Goal: Task Accomplishment & Management: Use online tool/utility

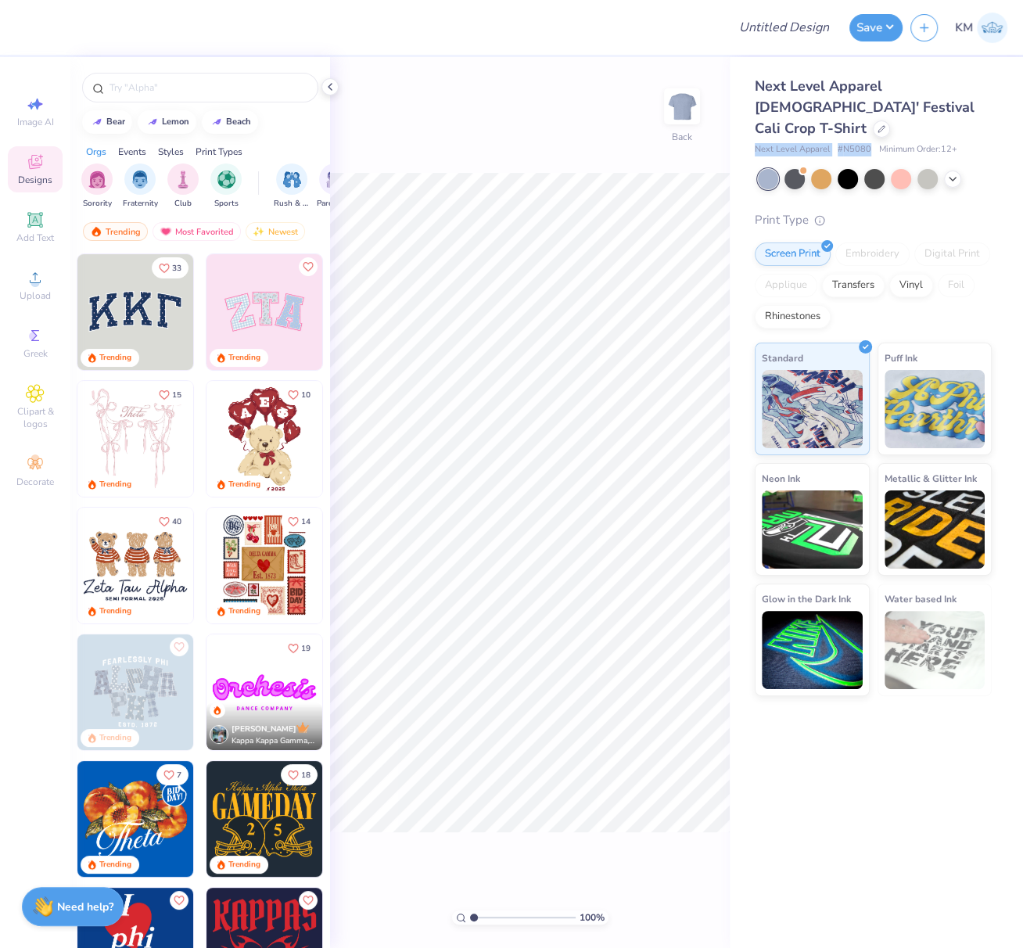
drag, startPoint x: 762, startPoint y: 131, endPoint x: 866, endPoint y: 127, distance: 104.8
click at [867, 143] on div "Next Level Apparel # N5080 Minimum Order: 12 +" at bounding box center [873, 149] width 237 height 13
copy div "Next Level Apparel # N5080"
click at [953, 171] on icon at bounding box center [952, 177] width 13 height 13
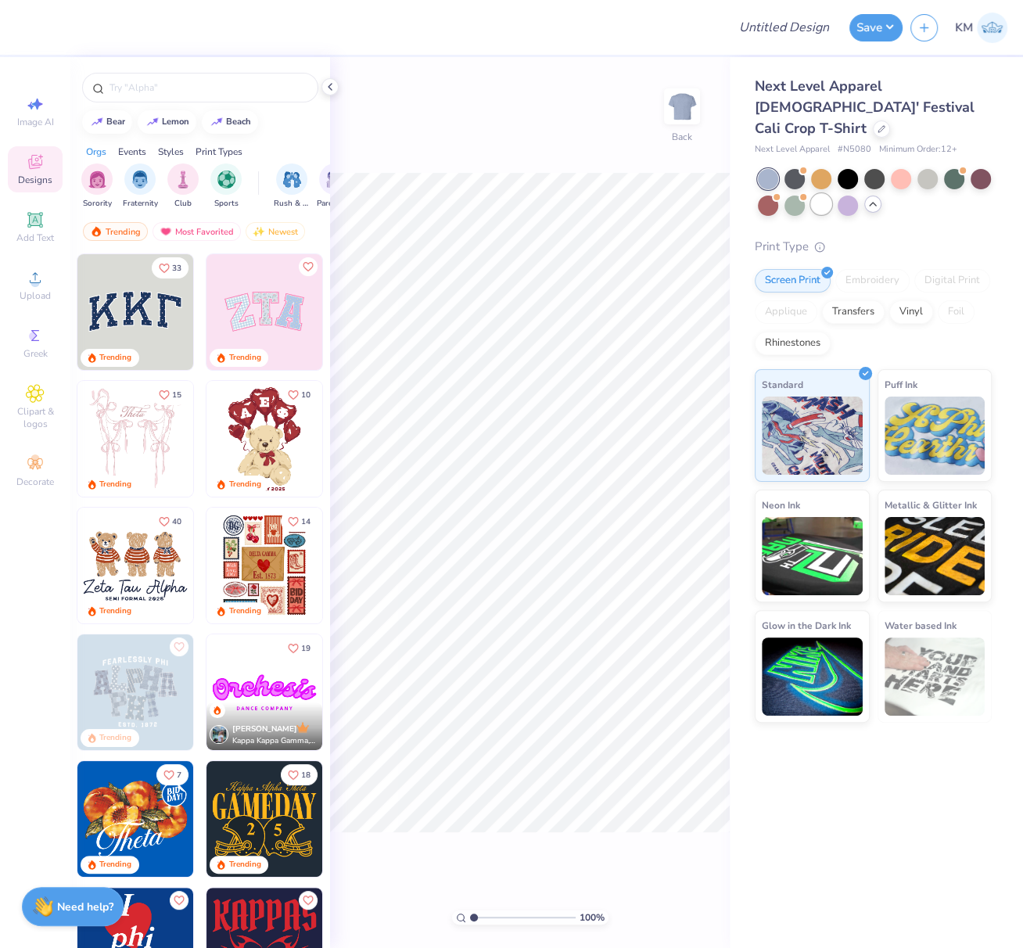
click at [820, 194] on div at bounding box center [821, 204] width 20 height 20
click at [40, 278] on icon at bounding box center [35, 277] width 19 height 19
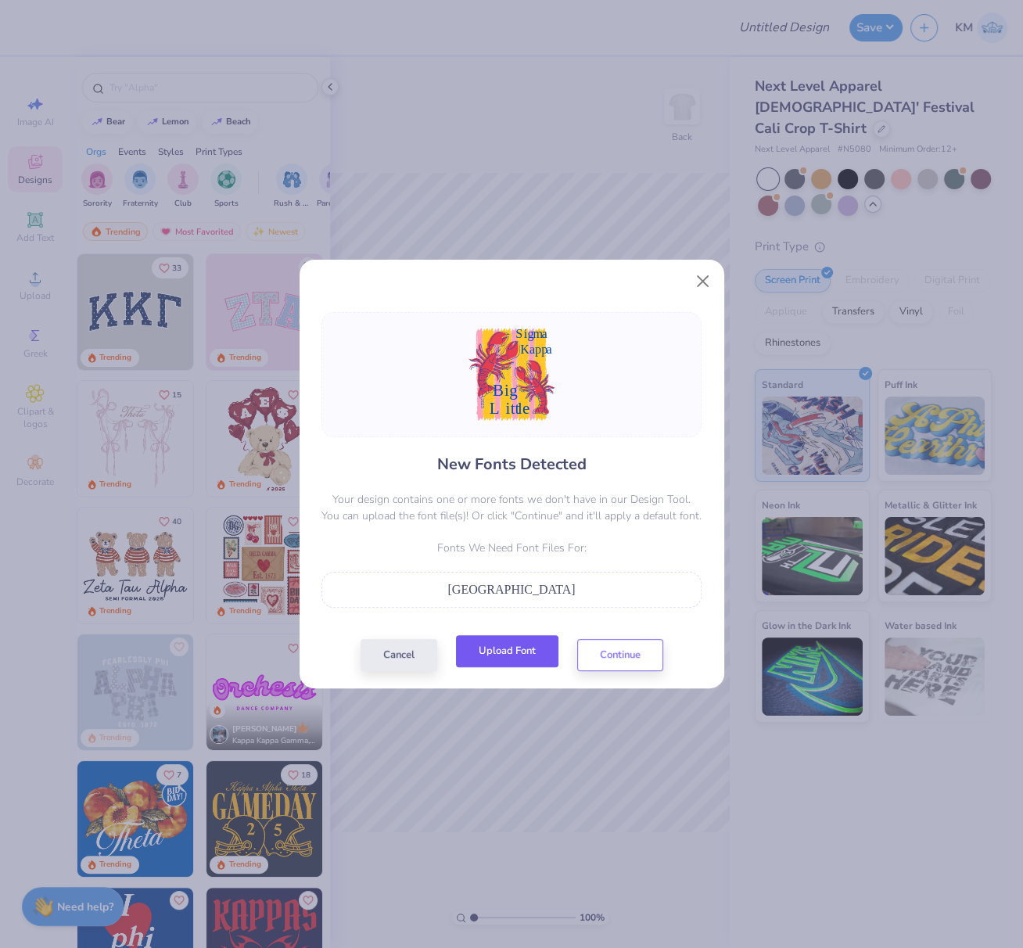
click at [521, 653] on button "Upload Font" at bounding box center [507, 651] width 102 height 32
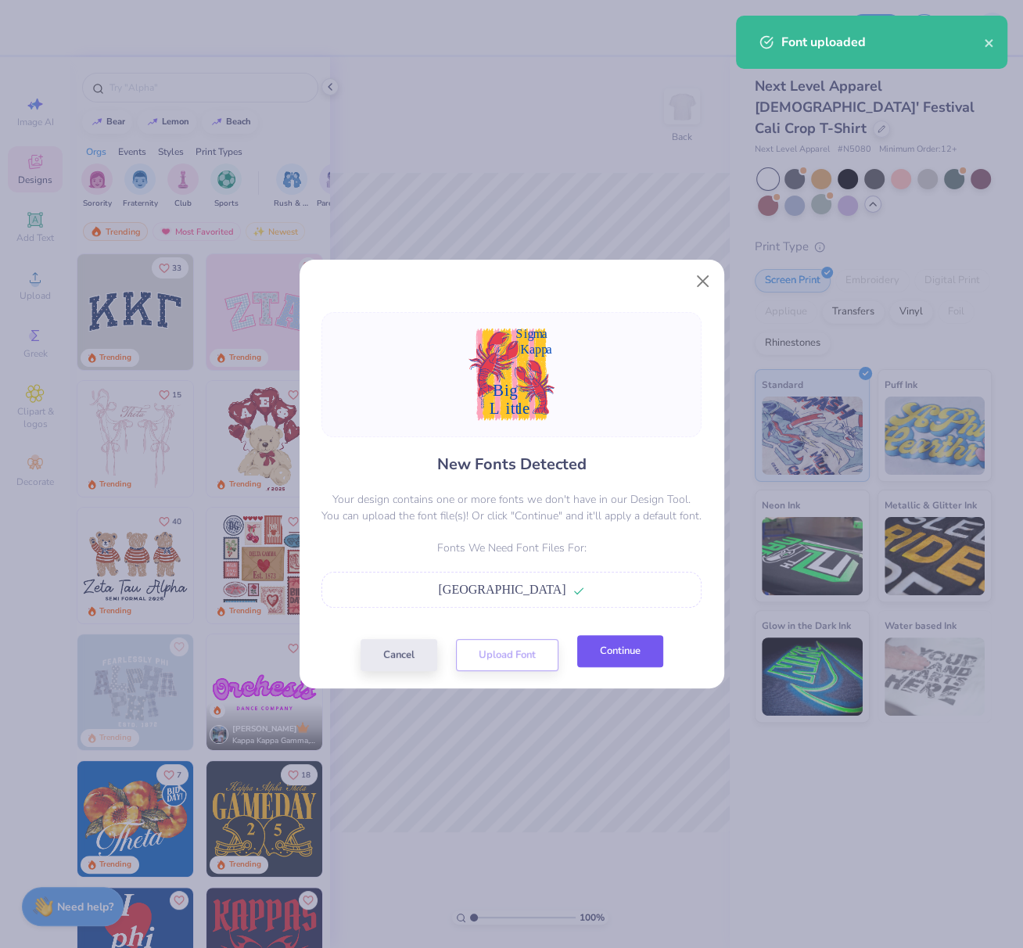
click at [640, 651] on button "Continue" at bounding box center [620, 651] width 86 height 32
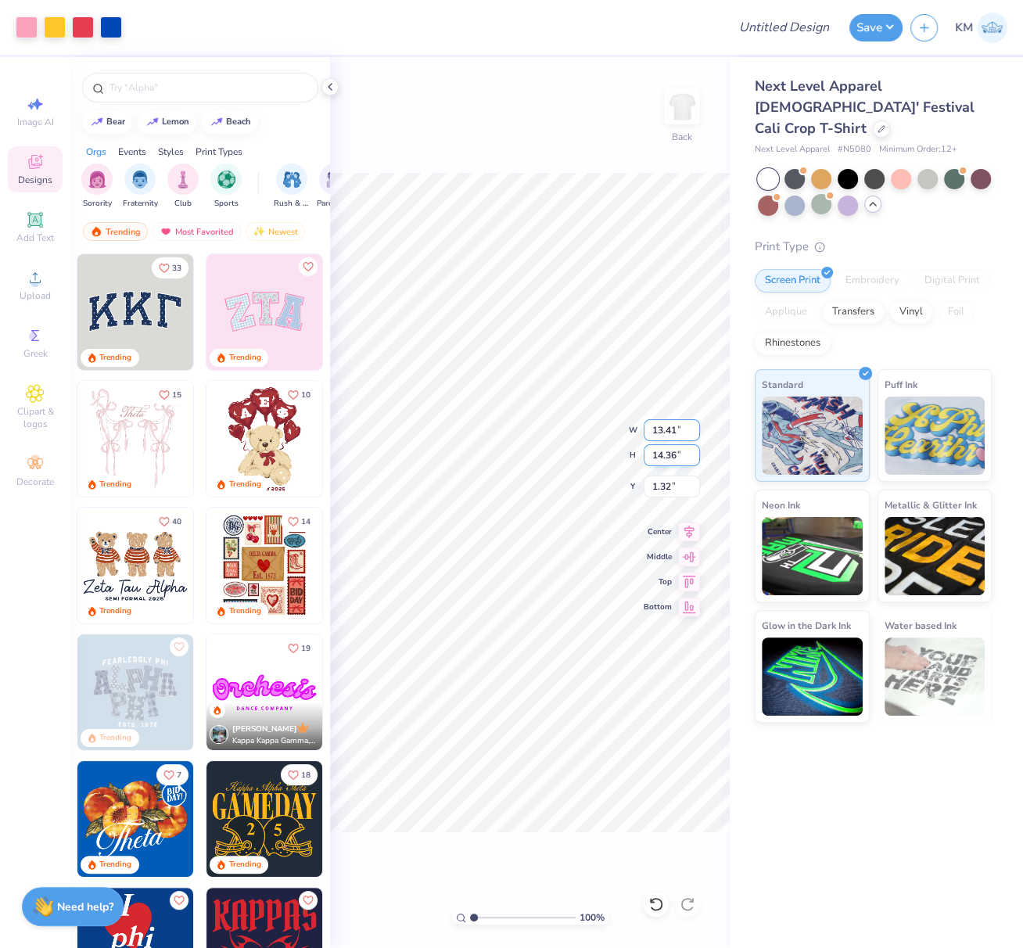
drag, startPoint x: 652, startPoint y: 429, endPoint x: 694, endPoint y: 455, distance: 49.9
click at [677, 429] on input "13.41" at bounding box center [672, 430] width 56 height 22
type input "10.00"
type input "10.72"
type input "3.14"
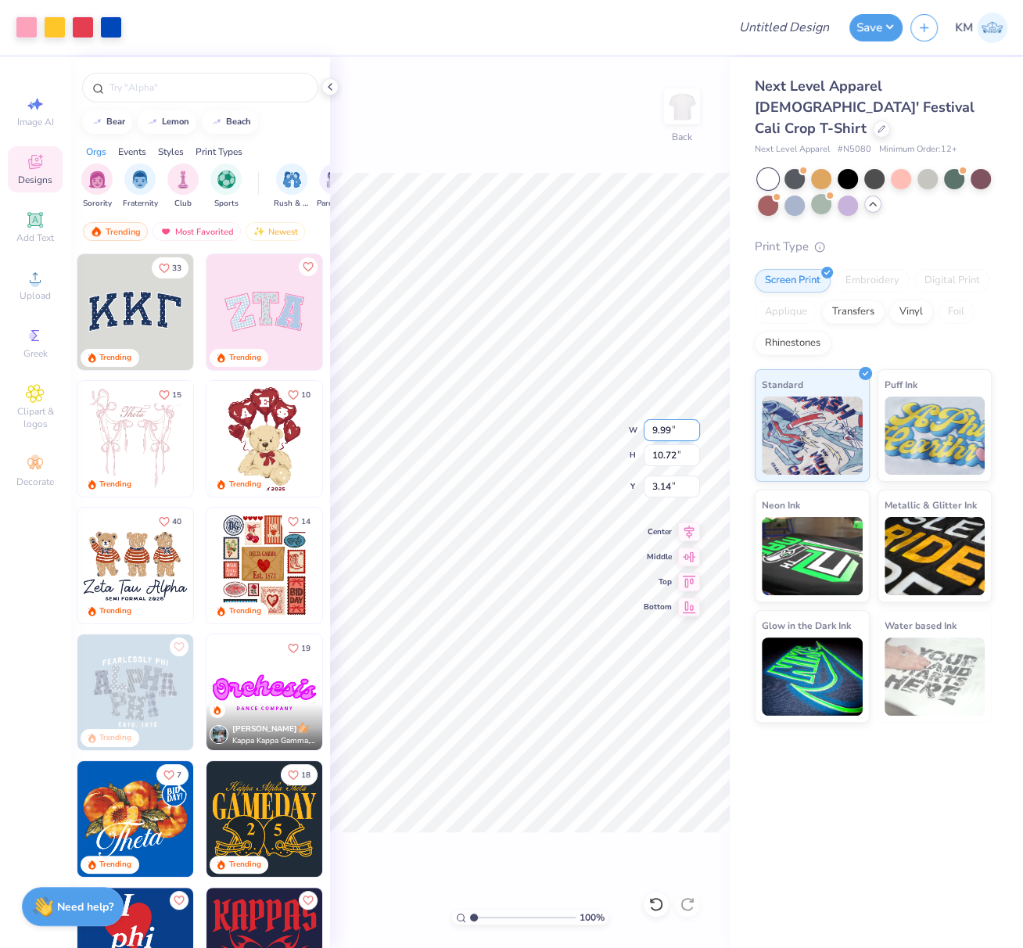
type input "4.11"
type input "1.31"
type input "3.21"
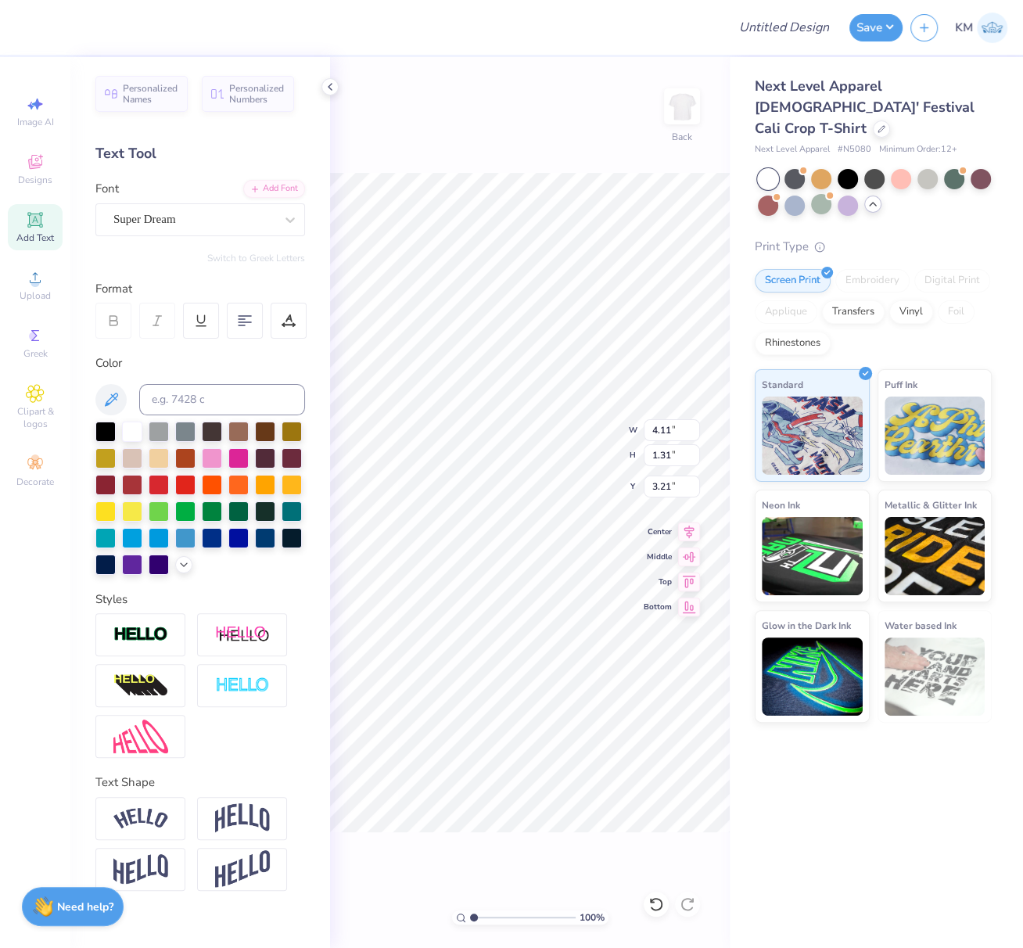
drag, startPoint x: 203, startPoint y: 213, endPoint x: 188, endPoint y: 239, distance: 30.8
click at [203, 213] on div "Super Dream" at bounding box center [194, 219] width 164 height 24
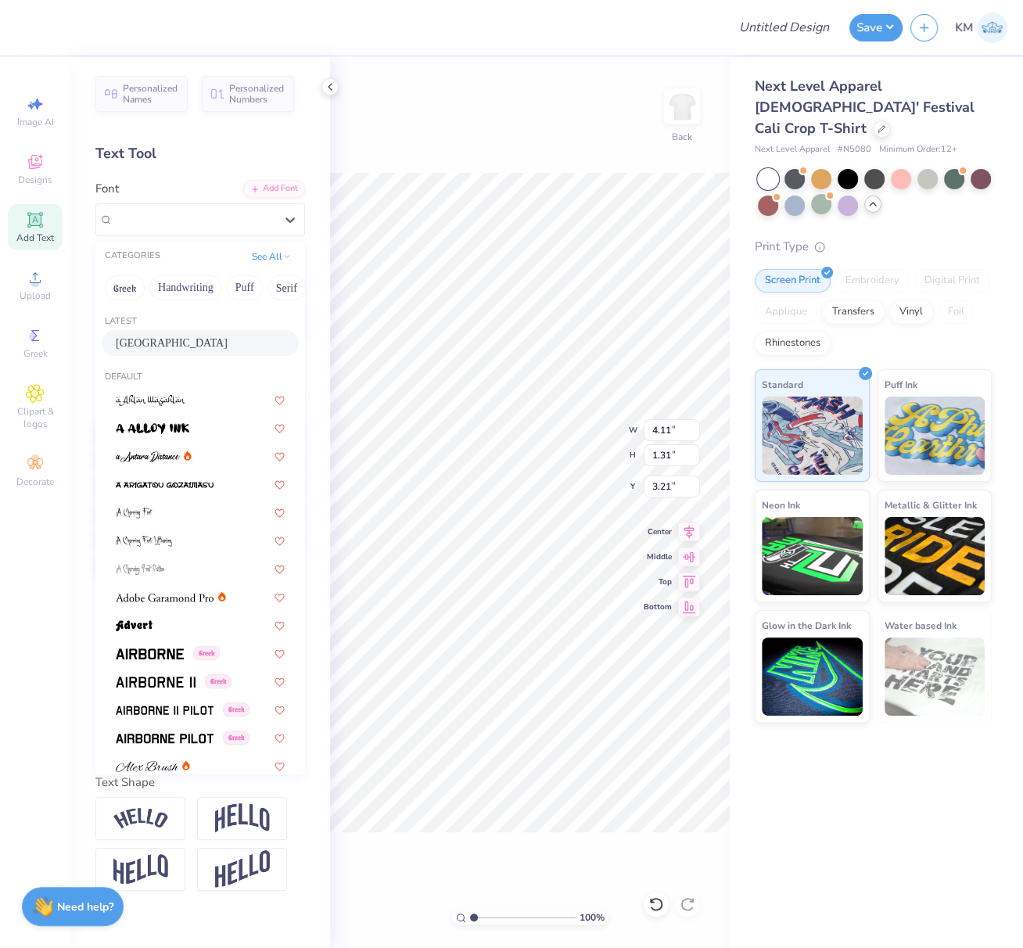
click at [165, 341] on div "[GEOGRAPHIC_DATA]" at bounding box center [200, 343] width 169 height 16
type input "3.76"
type input "2.04"
type input "2.83"
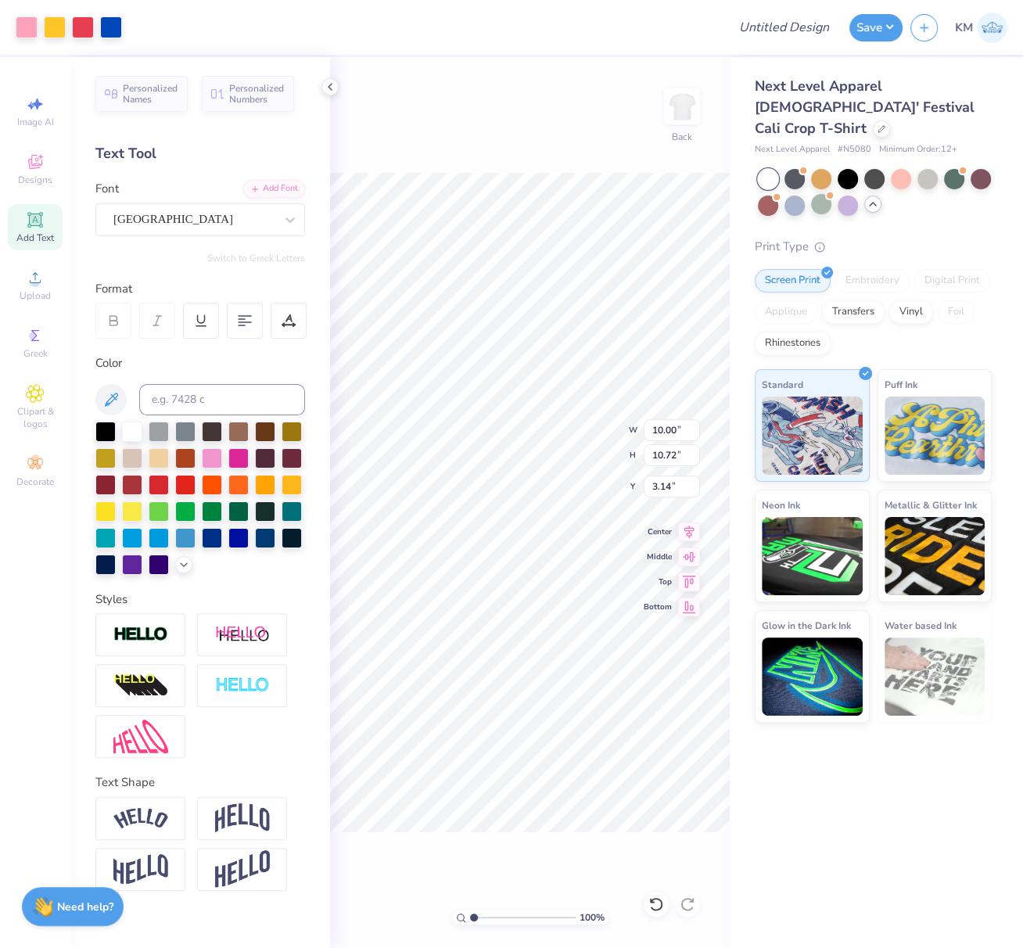
type input "3.96"
type input "1.36"
type input "5.05"
click at [210, 223] on div "Super Dream" at bounding box center [194, 219] width 164 height 24
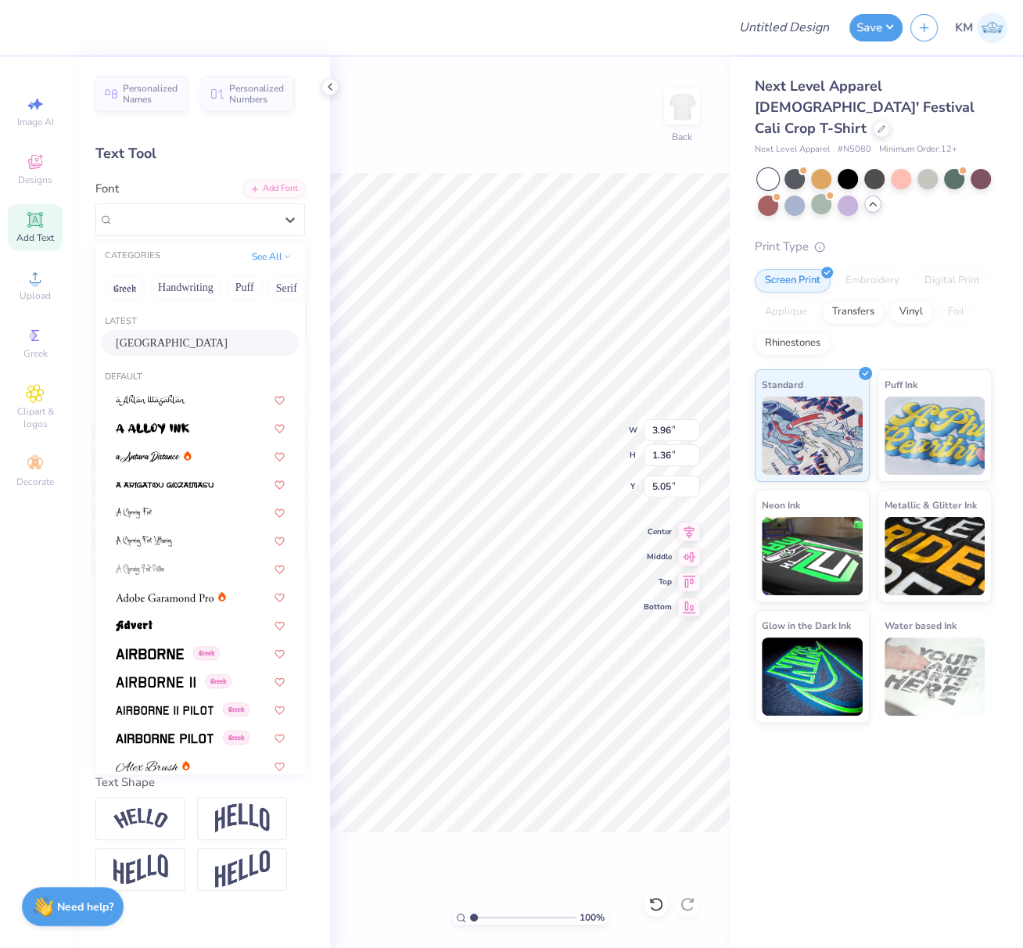
click at [185, 345] on div "[GEOGRAPHIC_DATA]" at bounding box center [200, 343] width 169 height 16
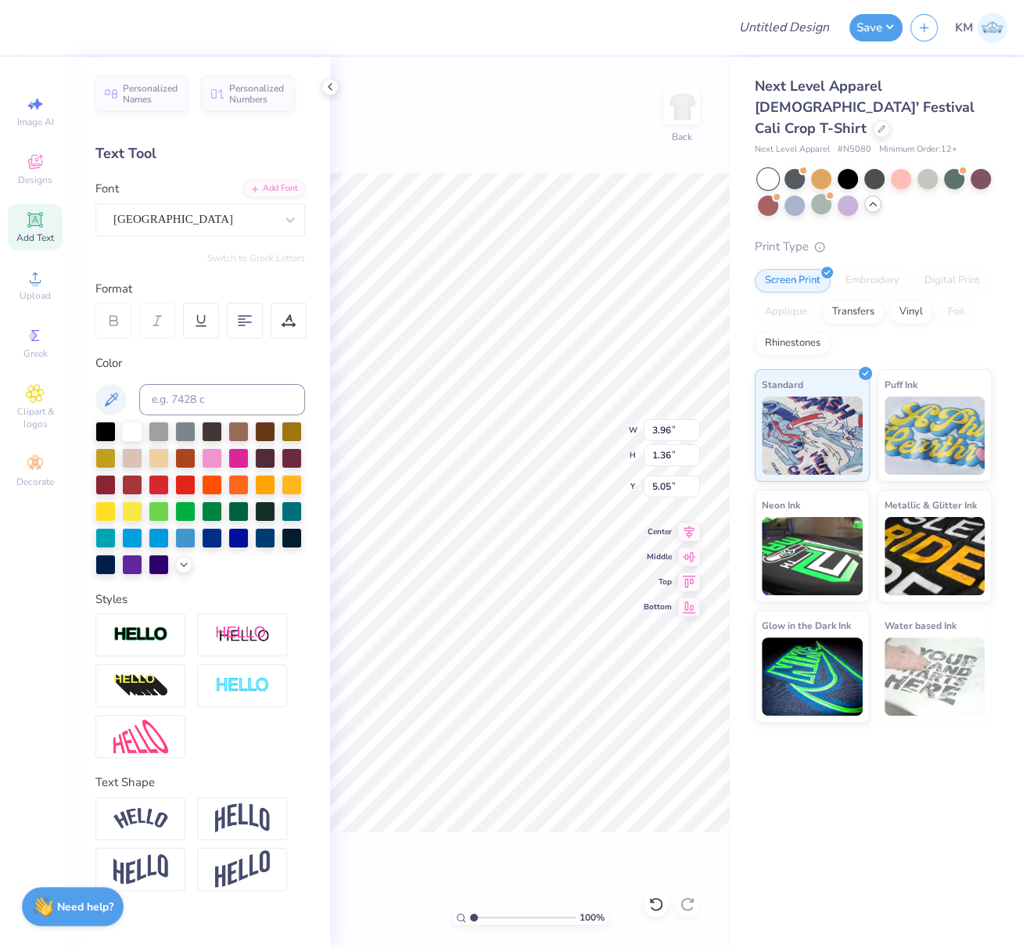
type input "3.77"
type input "1.64"
type input "4.85"
click at [188, 216] on div "Super Dream" at bounding box center [194, 219] width 164 height 24
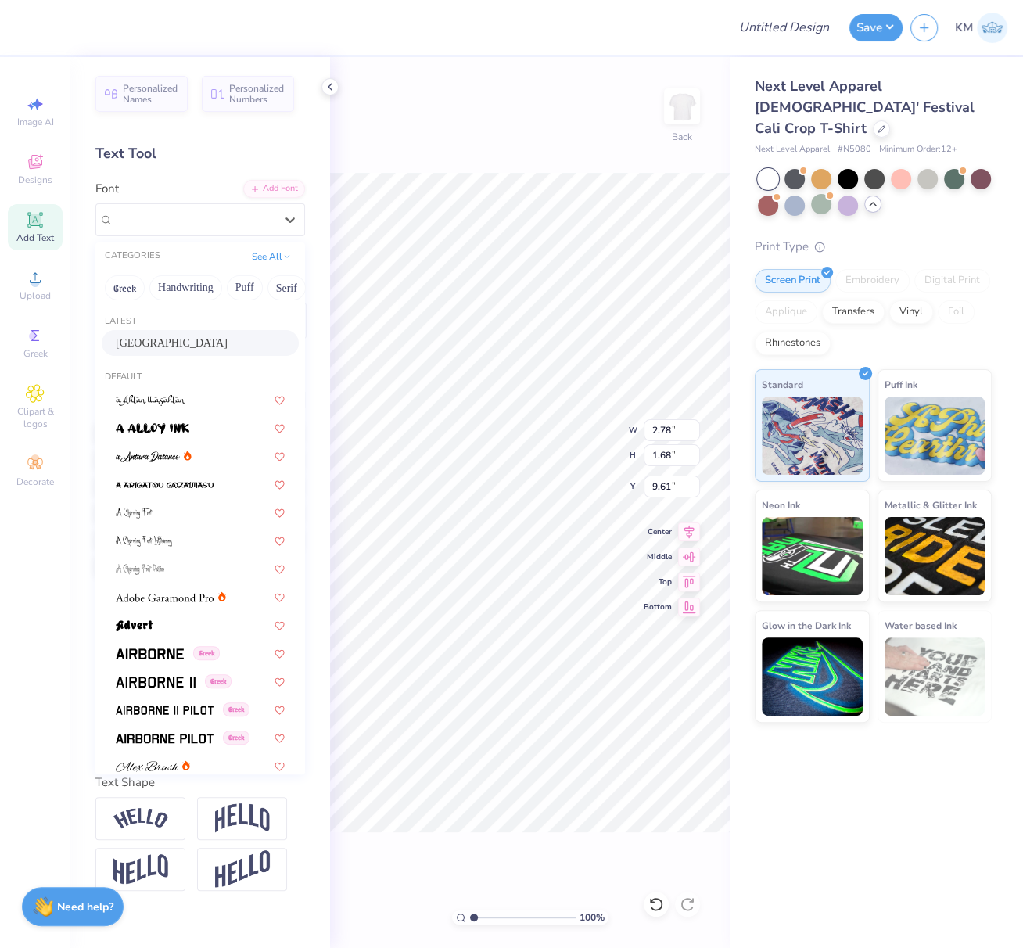
drag, startPoint x: 170, startPoint y: 342, endPoint x: 325, endPoint y: 413, distance: 171.1
click at [170, 341] on div "[GEOGRAPHIC_DATA]" at bounding box center [200, 343] width 169 height 16
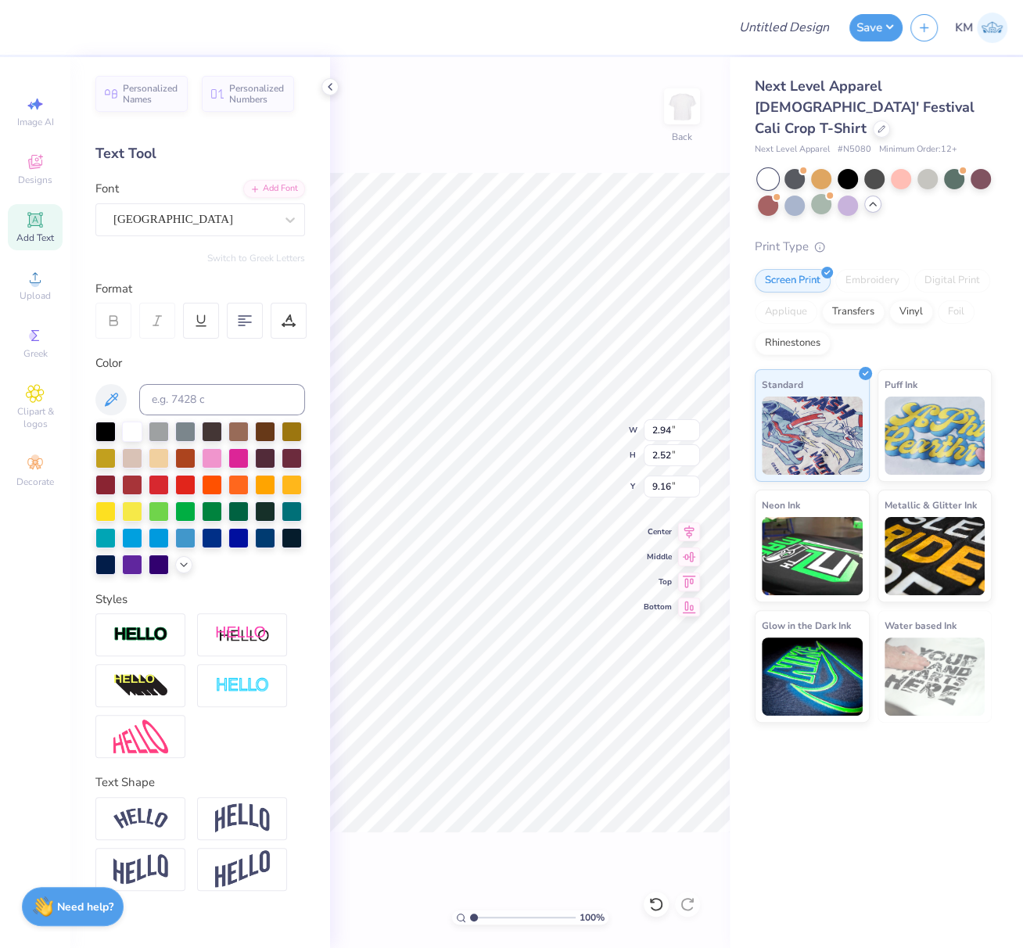
type input "2.94"
type input "2.52"
type input "9.37"
type input "4.84"
type input "1.36"
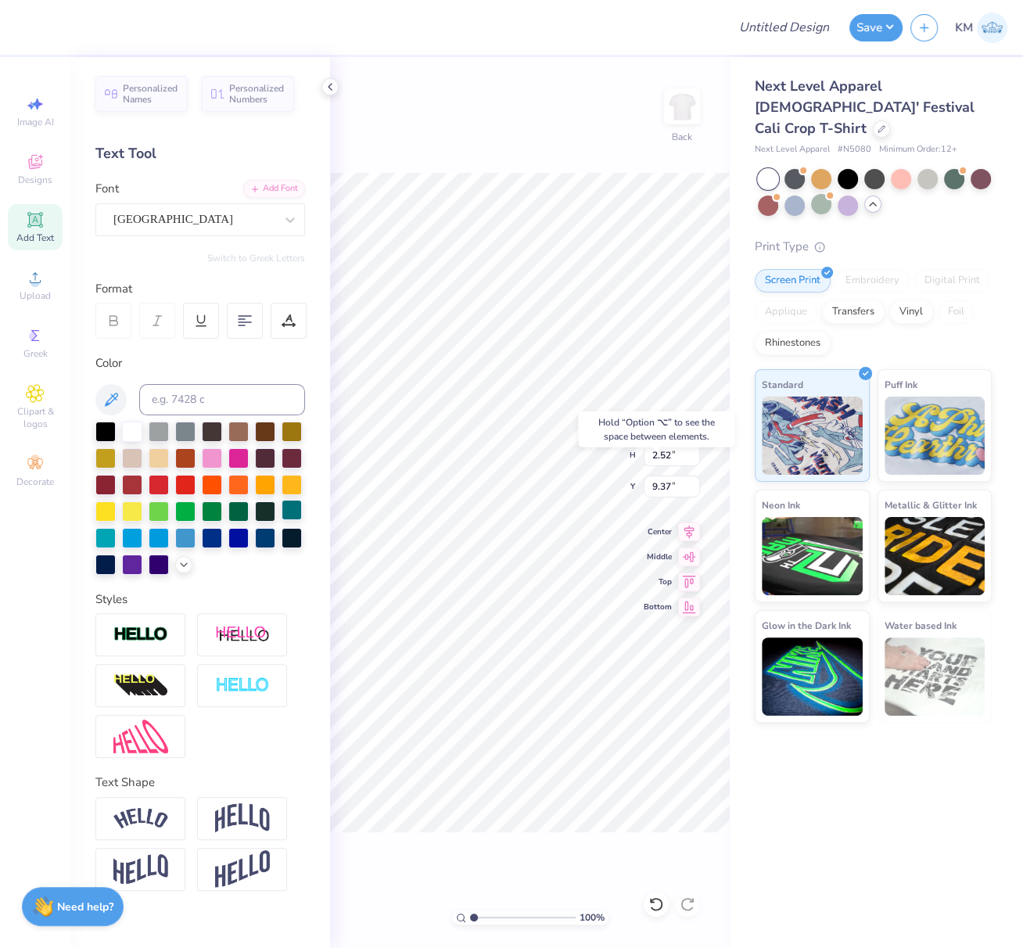
type input "11.70"
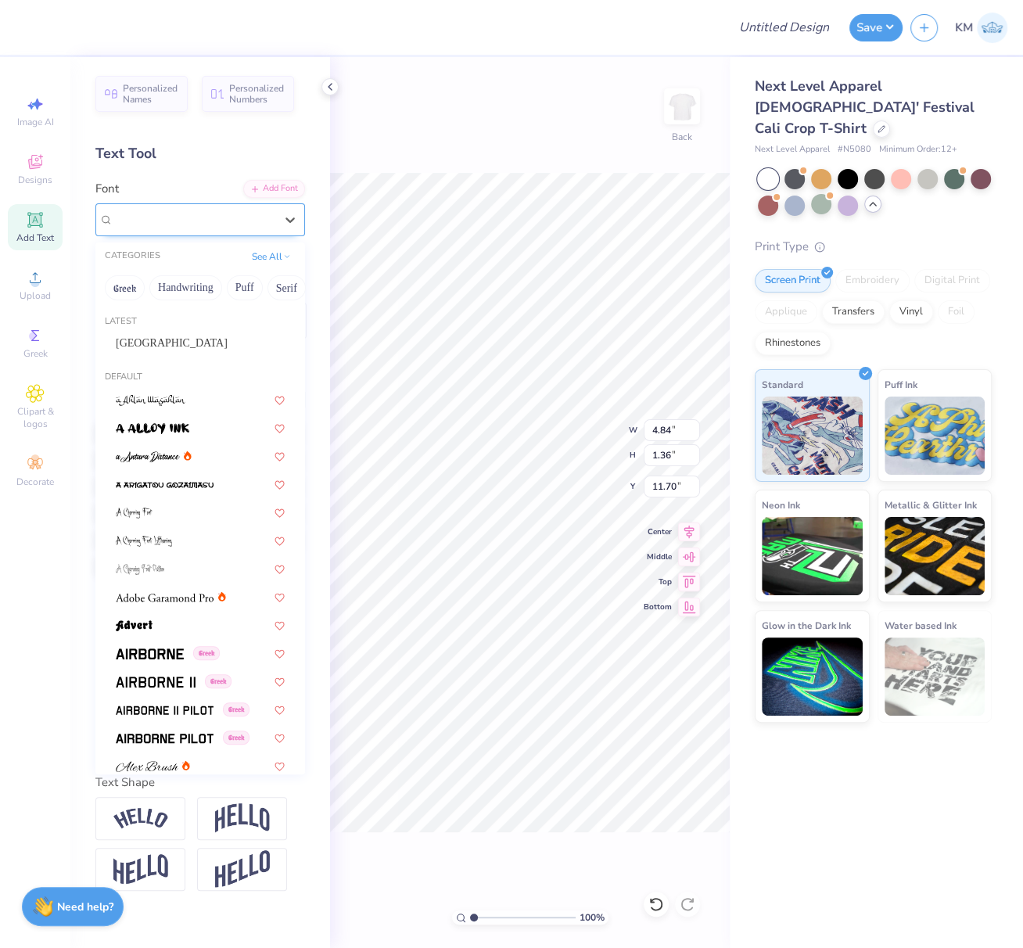
click at [176, 207] on div "Super Dream" at bounding box center [194, 219] width 164 height 24
click at [163, 346] on div "[GEOGRAPHIC_DATA]" at bounding box center [200, 343] width 169 height 16
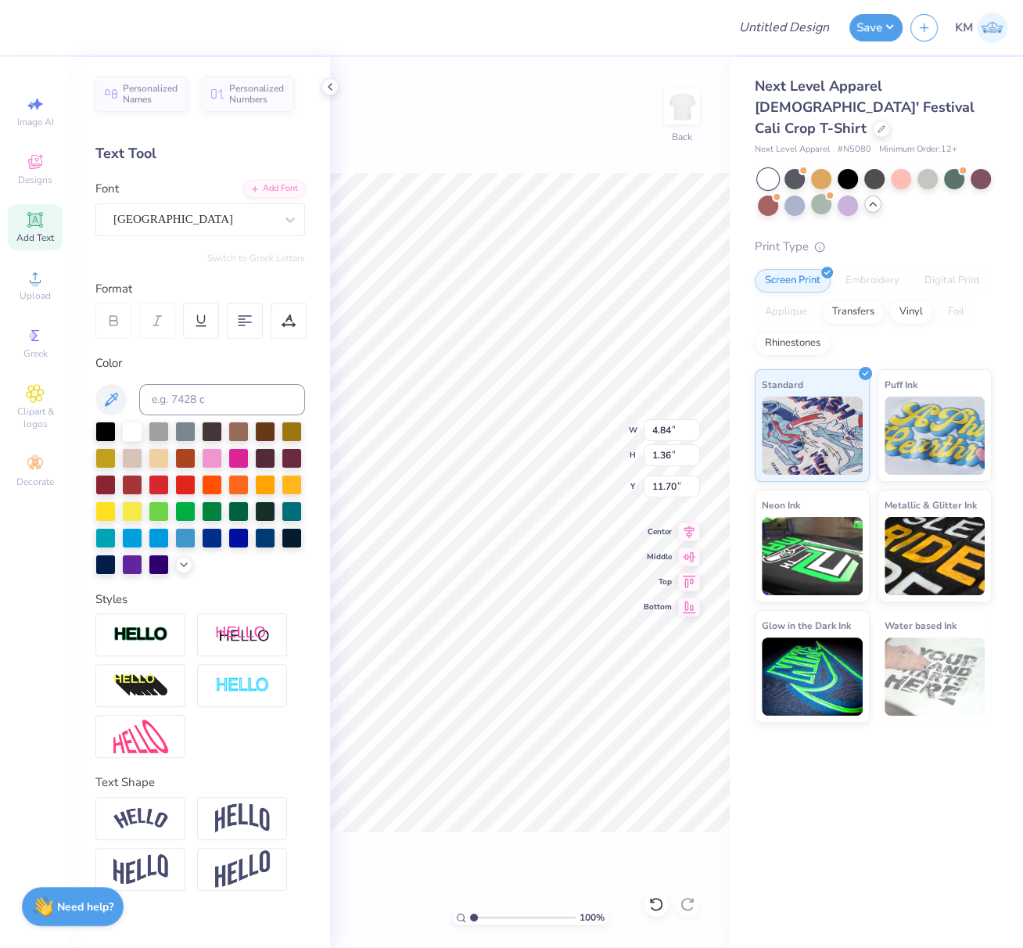
type input "5.01"
type input "2.22"
type input "11.29"
type input "11.45"
drag, startPoint x: 237, startPoint y: 219, endPoint x: 226, endPoint y: 235, distance: 19.1
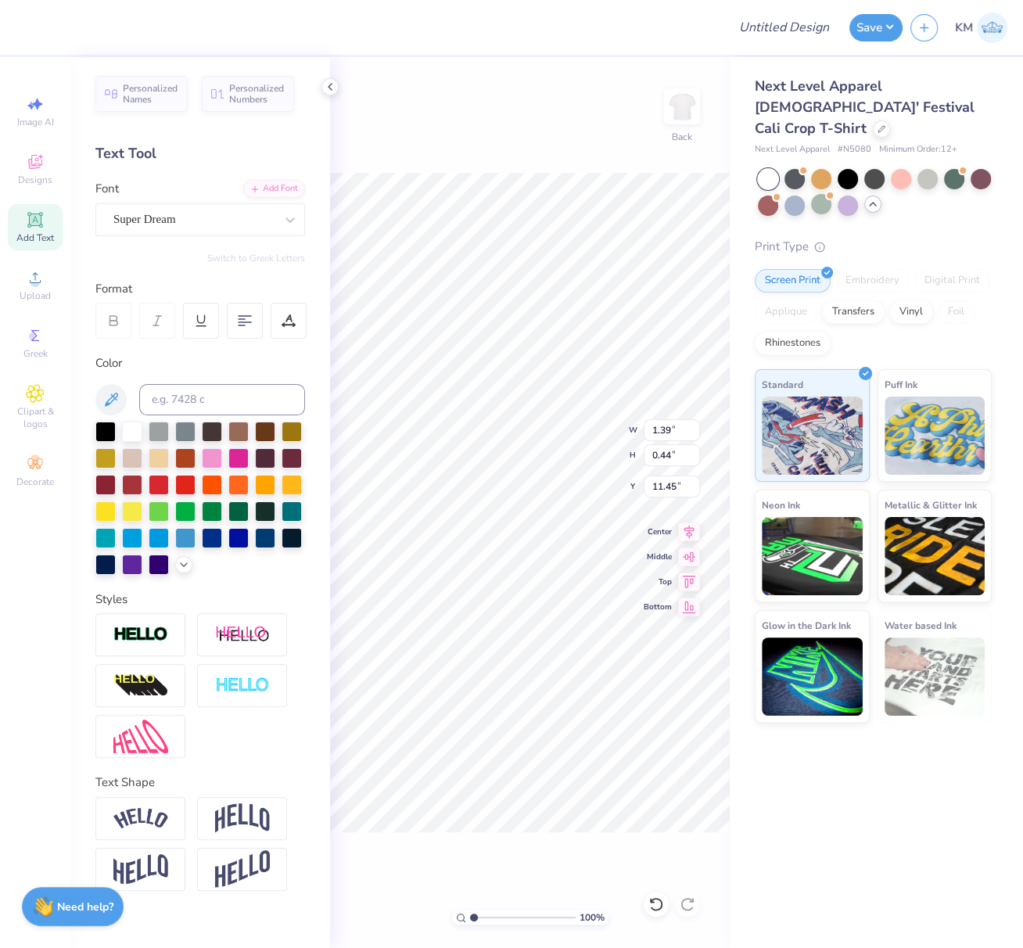
click at [237, 219] on div "Super Dream" at bounding box center [194, 219] width 164 height 24
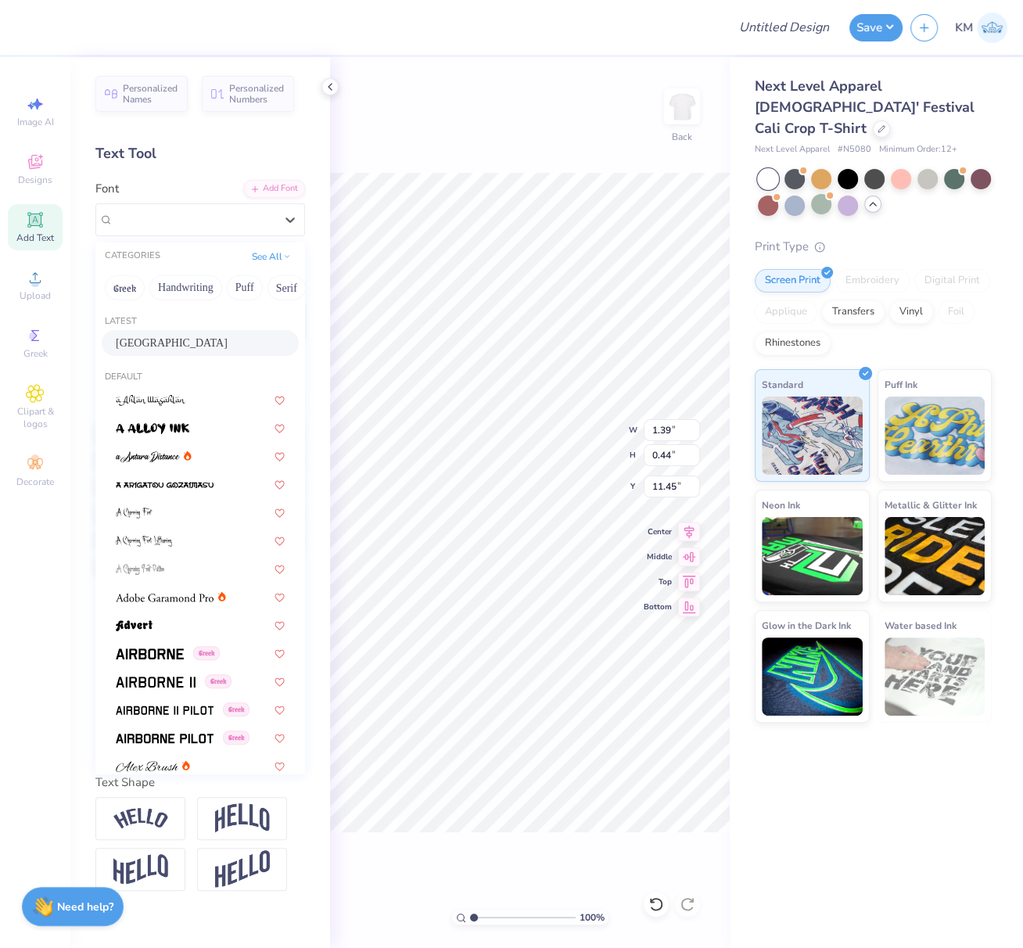
click at [185, 349] on div "[GEOGRAPHIC_DATA]" at bounding box center [200, 343] width 169 height 16
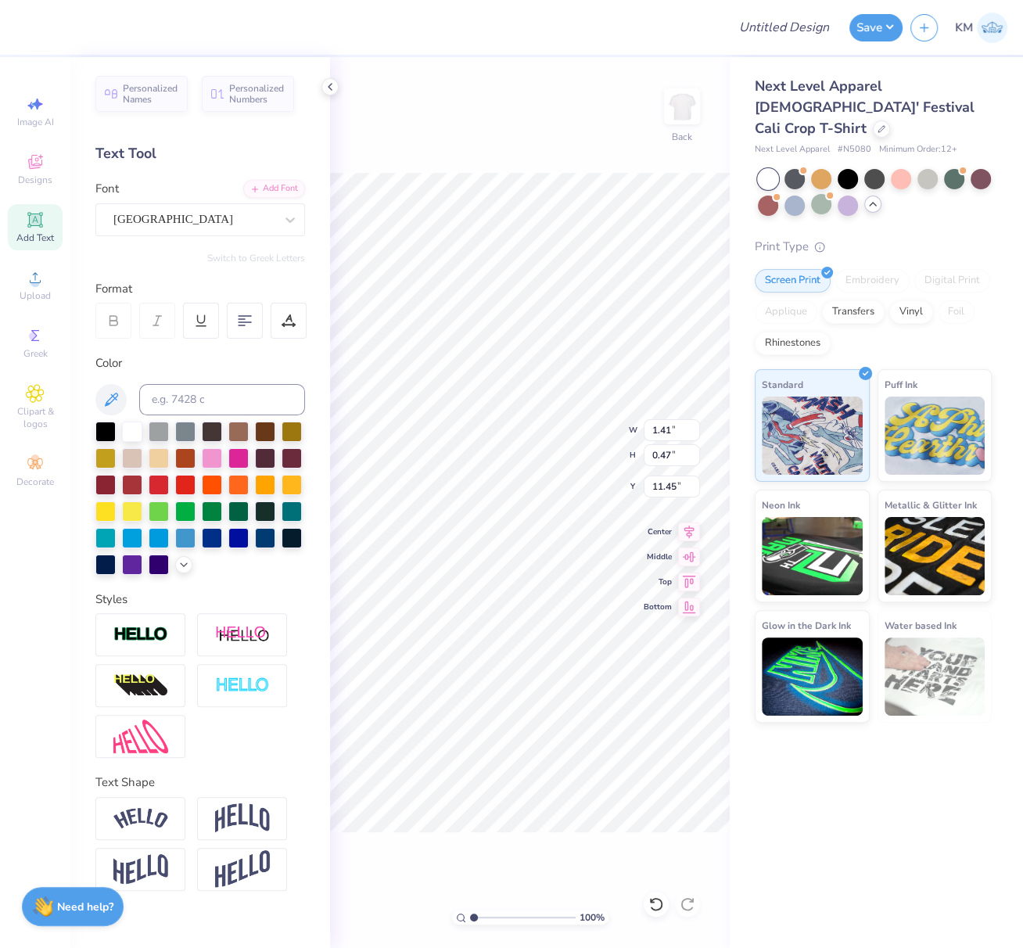
type input "1.41"
type input "0.47"
type input "11.48"
click at [148, 626] on img at bounding box center [140, 635] width 55 height 18
type input "1.43"
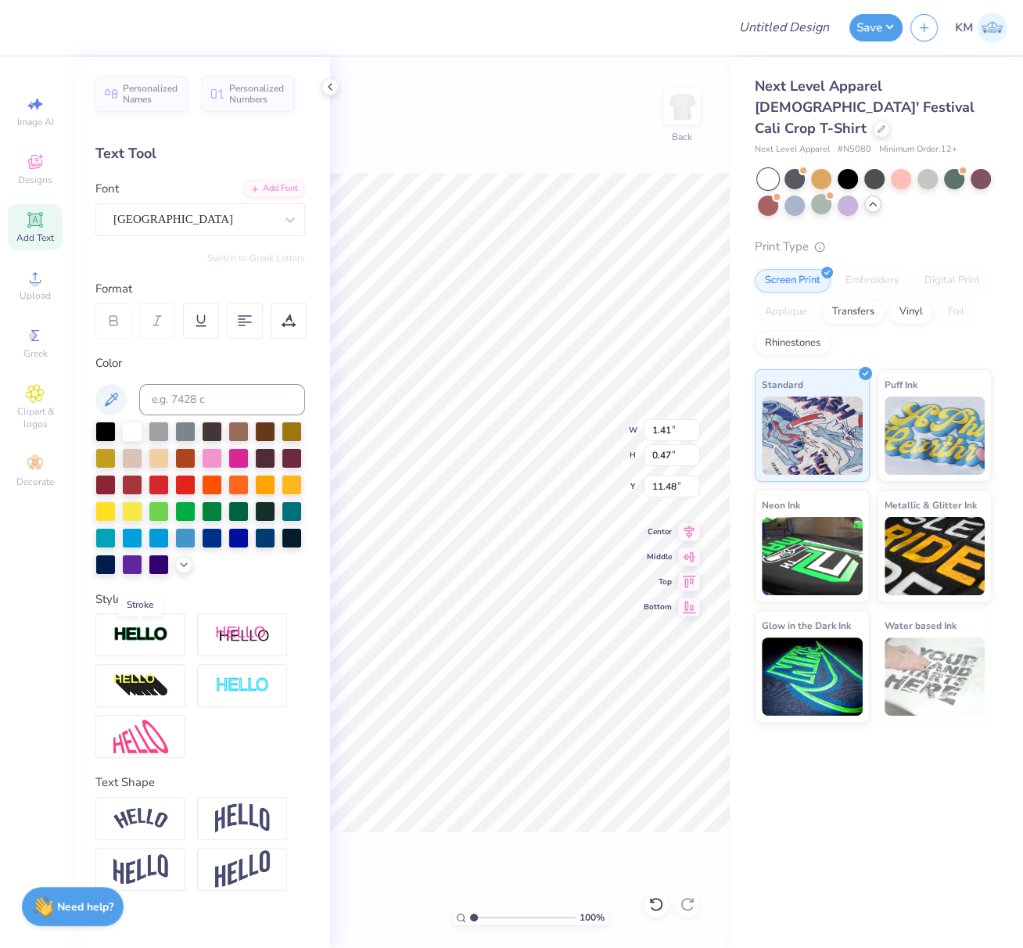
type input "0.48"
type input "11.47"
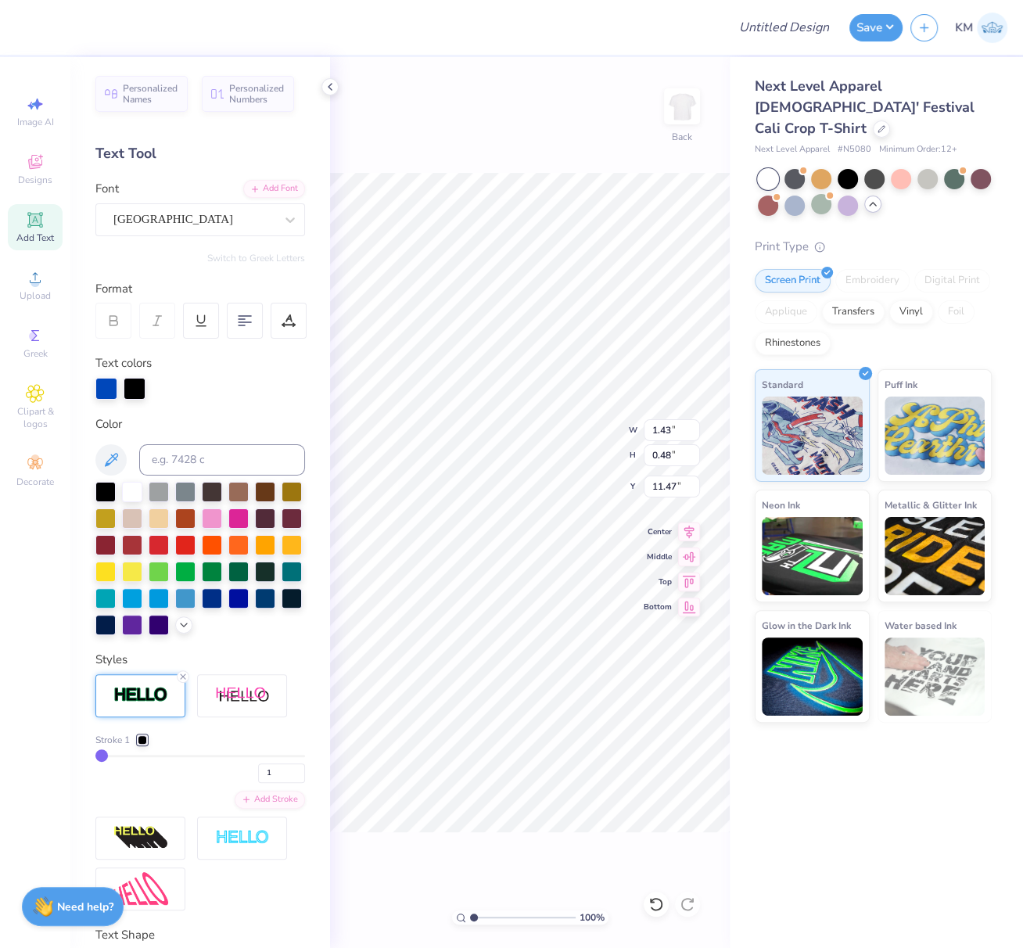
click at [143, 744] on div at bounding box center [142, 739] width 9 height 9
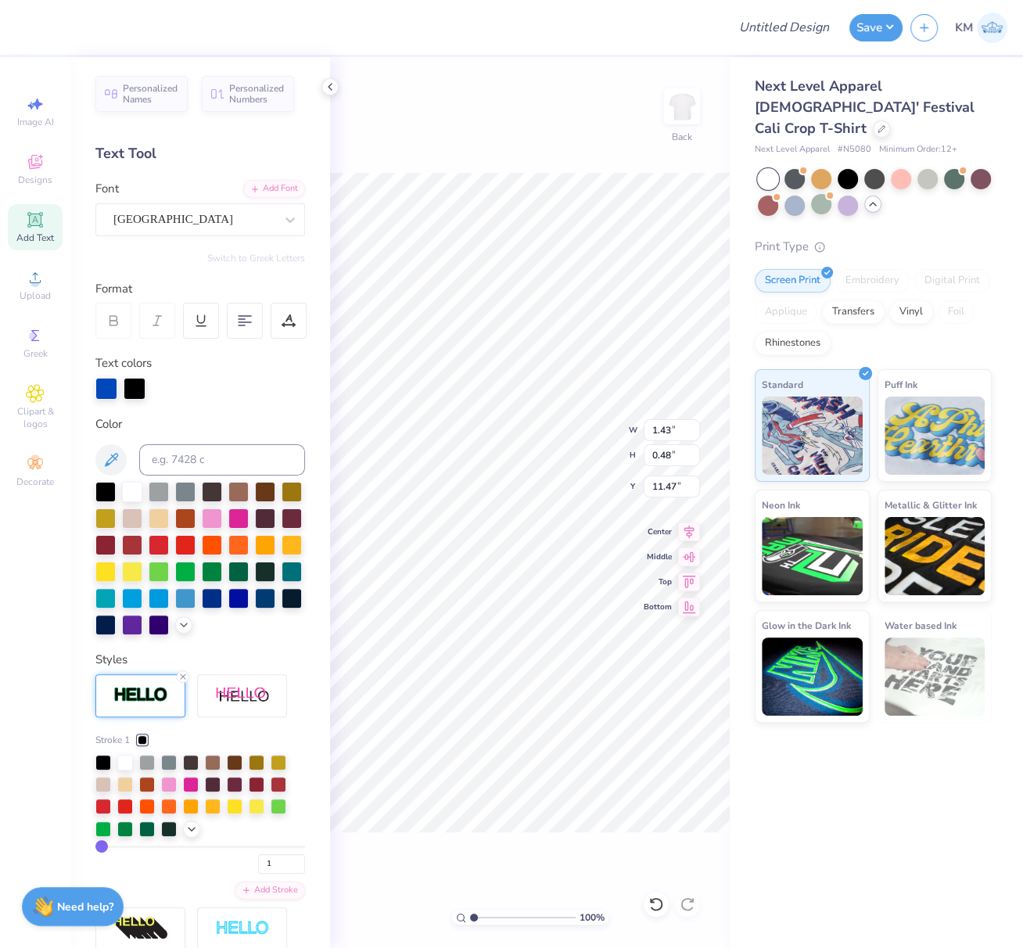
drag, startPoint x: 136, startPoint y: 383, endPoint x: 153, endPoint y: 407, distance: 29.1
click at [137, 382] on div at bounding box center [135, 389] width 22 height 22
click at [188, 465] on input at bounding box center [222, 459] width 166 height 31
type input "2728"
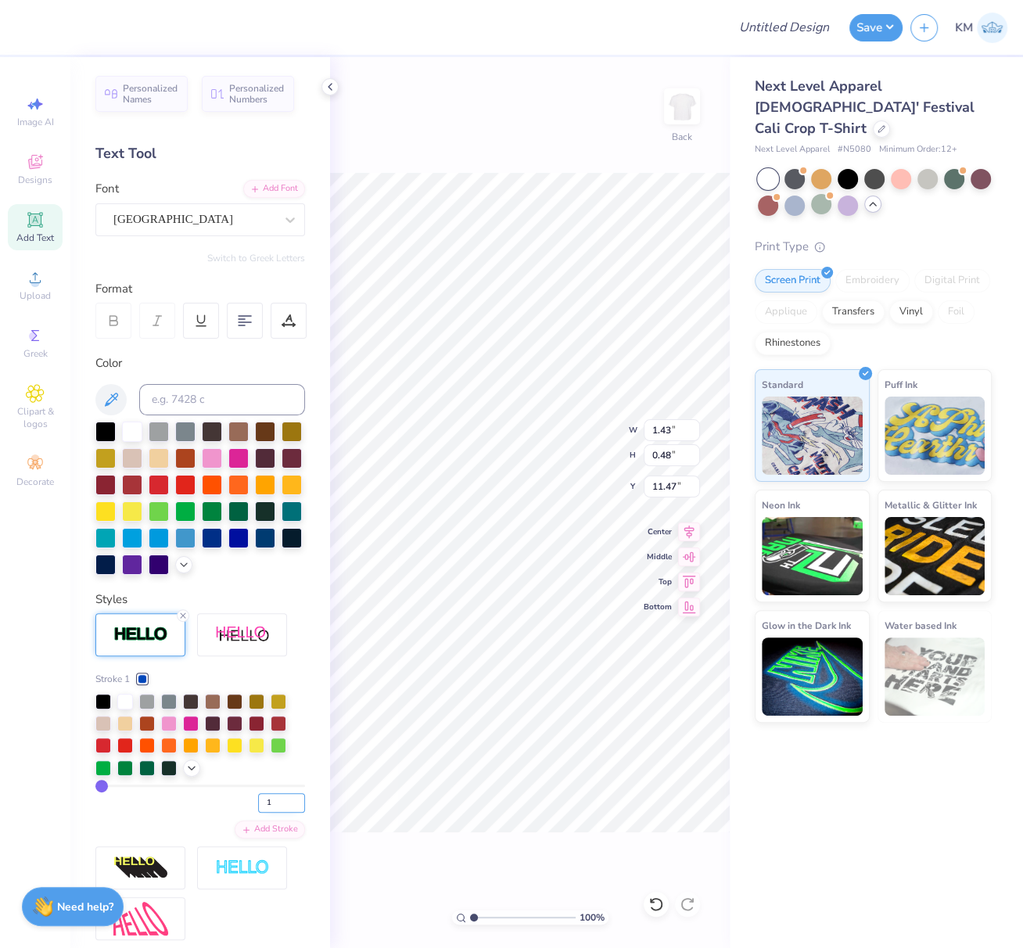
drag, startPoint x: 258, startPoint y: 829, endPoint x: 249, endPoint y: 831, distance: 8.9
click at [258, 813] on input "1" at bounding box center [281, 803] width 47 height 20
type input "3"
type input "1.45"
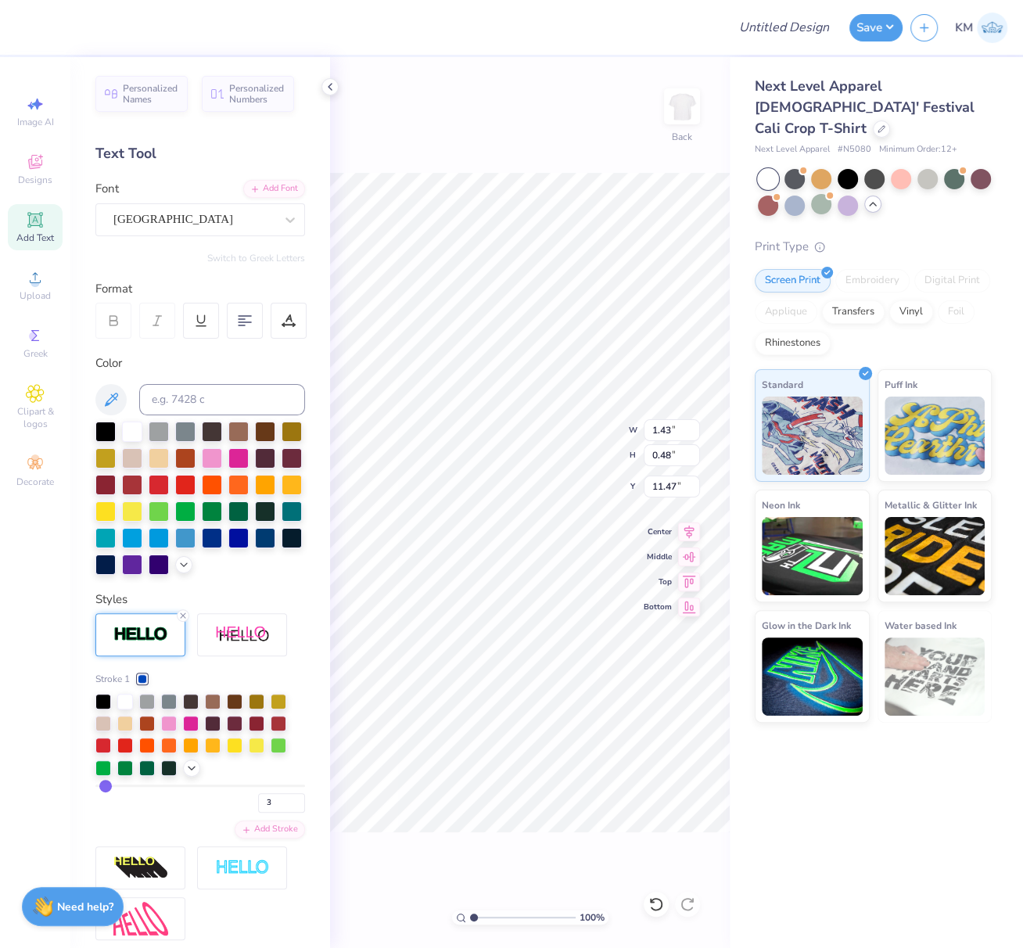
type input "0.51"
click at [199, 813] on div "3" at bounding box center [200, 798] width 210 height 28
type input "11.38"
type textarea "2 0 2 5"
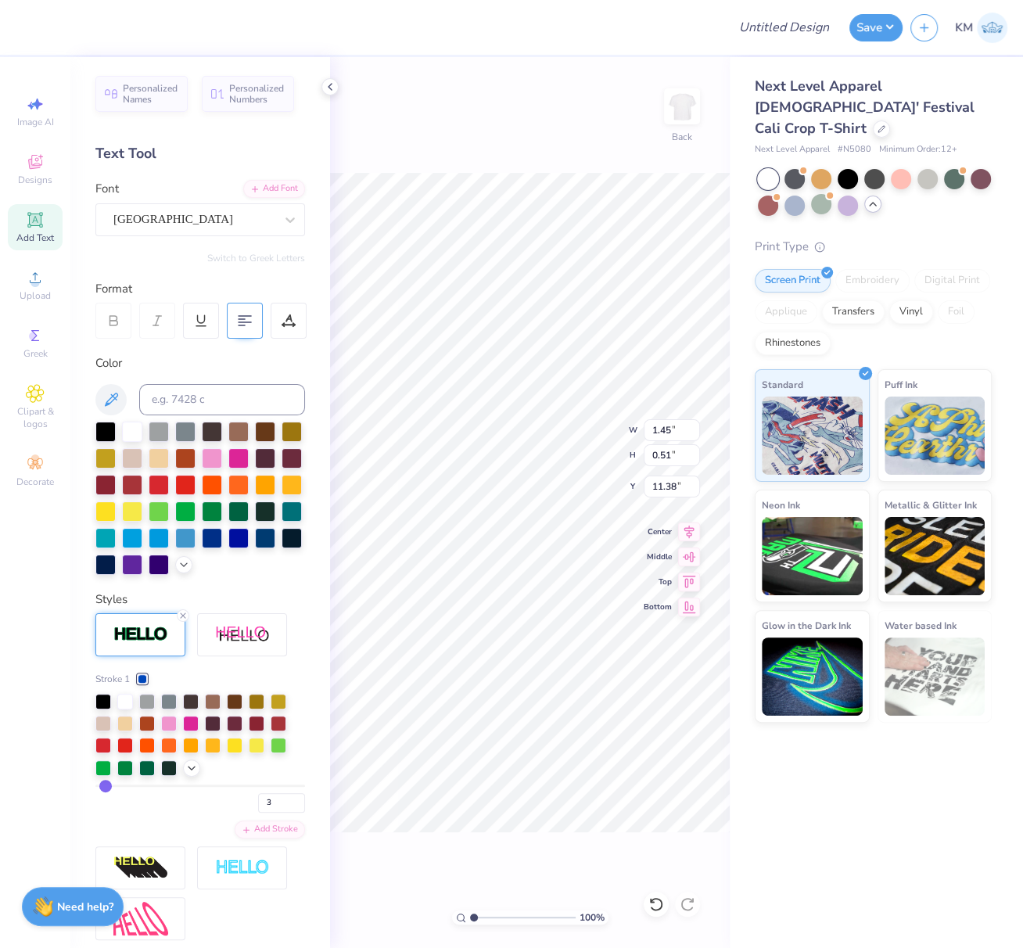
drag, startPoint x: 247, startPoint y: 317, endPoint x: 253, endPoint y: 326, distance: 10.9
click at [246, 317] on icon at bounding box center [245, 321] width 14 height 14
type input "11.10"
type input "0.37"
type input "2.48"
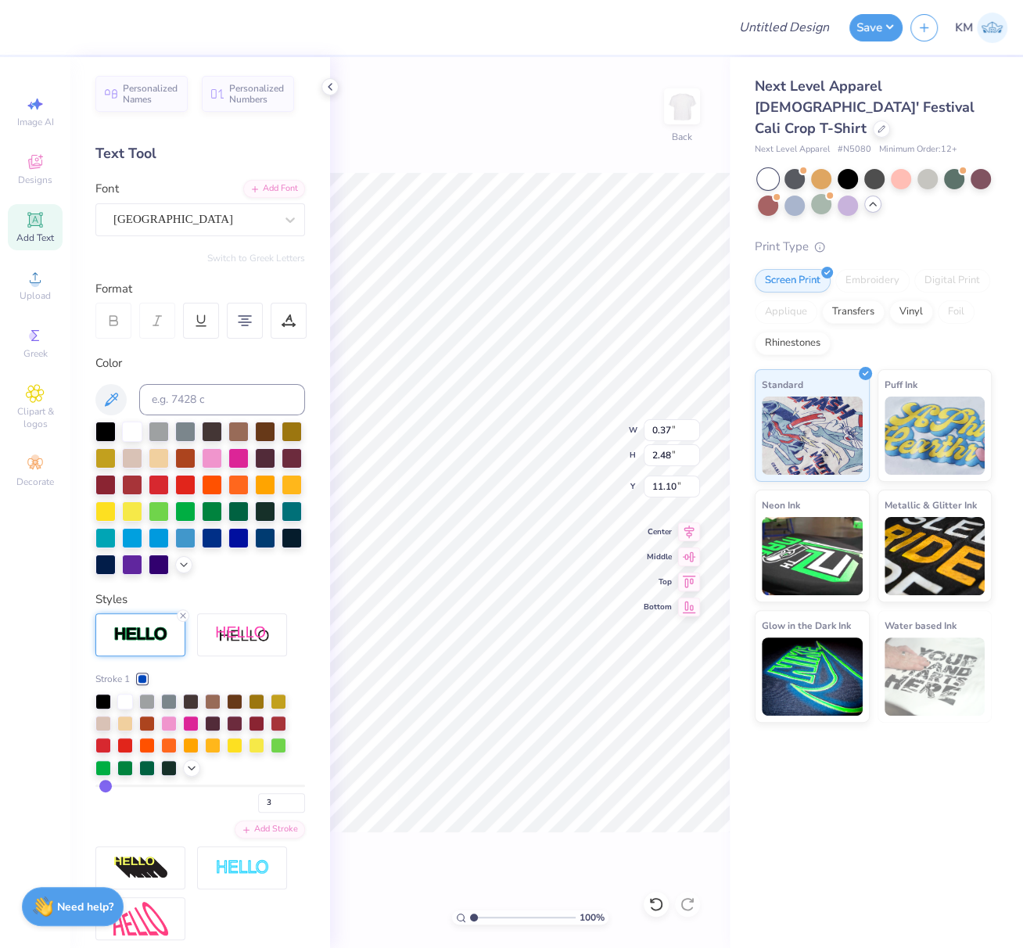
type input "11.23"
type input "11.16"
type input "0.35"
type input "2.34"
type input "11.23"
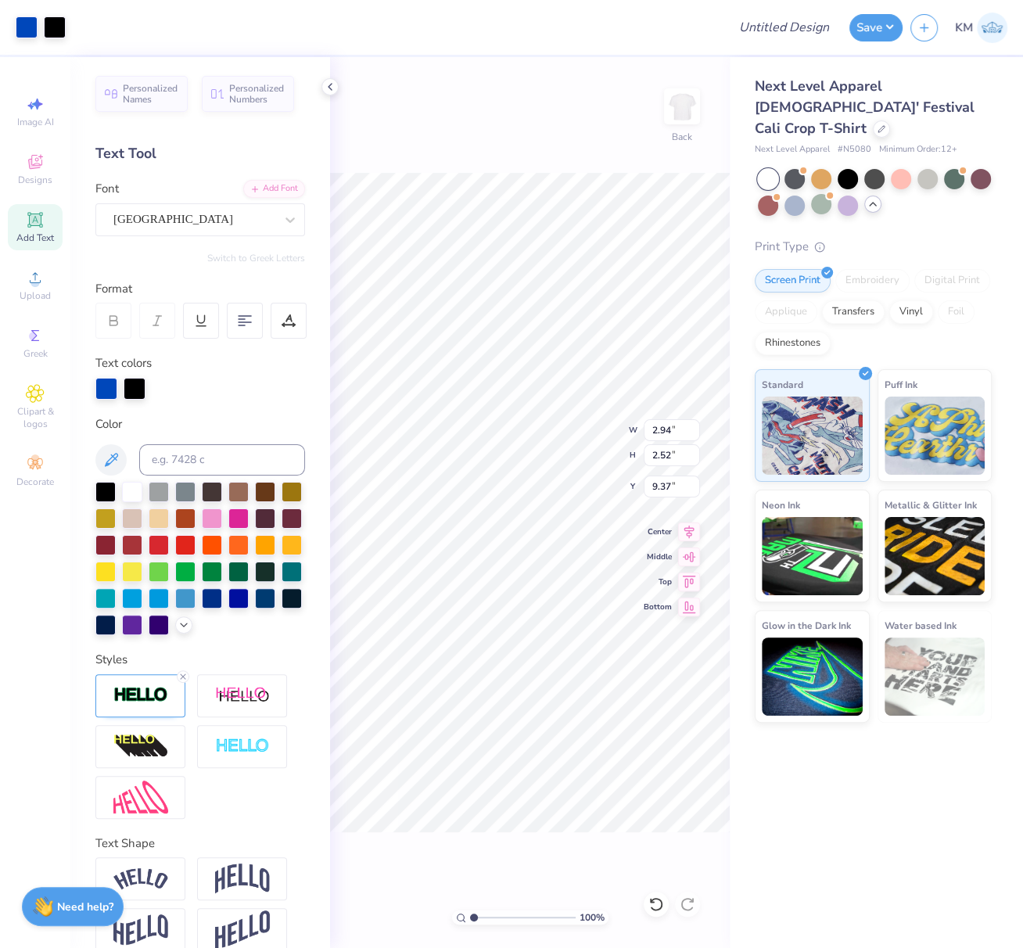
type input "2.95"
type input "2.53"
click at [182, 681] on icon at bounding box center [182, 676] width 9 height 9
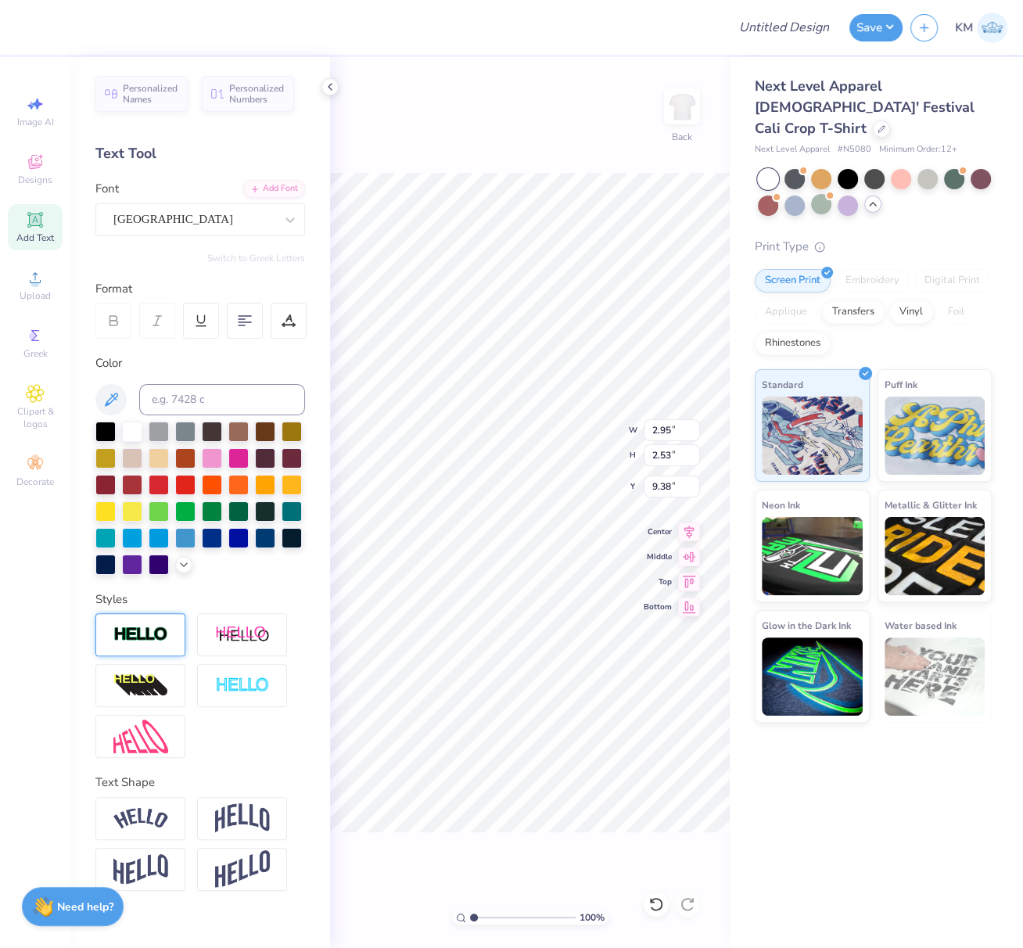
type input "2.94"
type input "2.52"
type input "9.32"
drag, startPoint x: 471, startPoint y: 919, endPoint x: 438, endPoint y: 919, distance: 32.8
click at [442, 916] on div "100 % Back" at bounding box center [530, 502] width 400 height 891
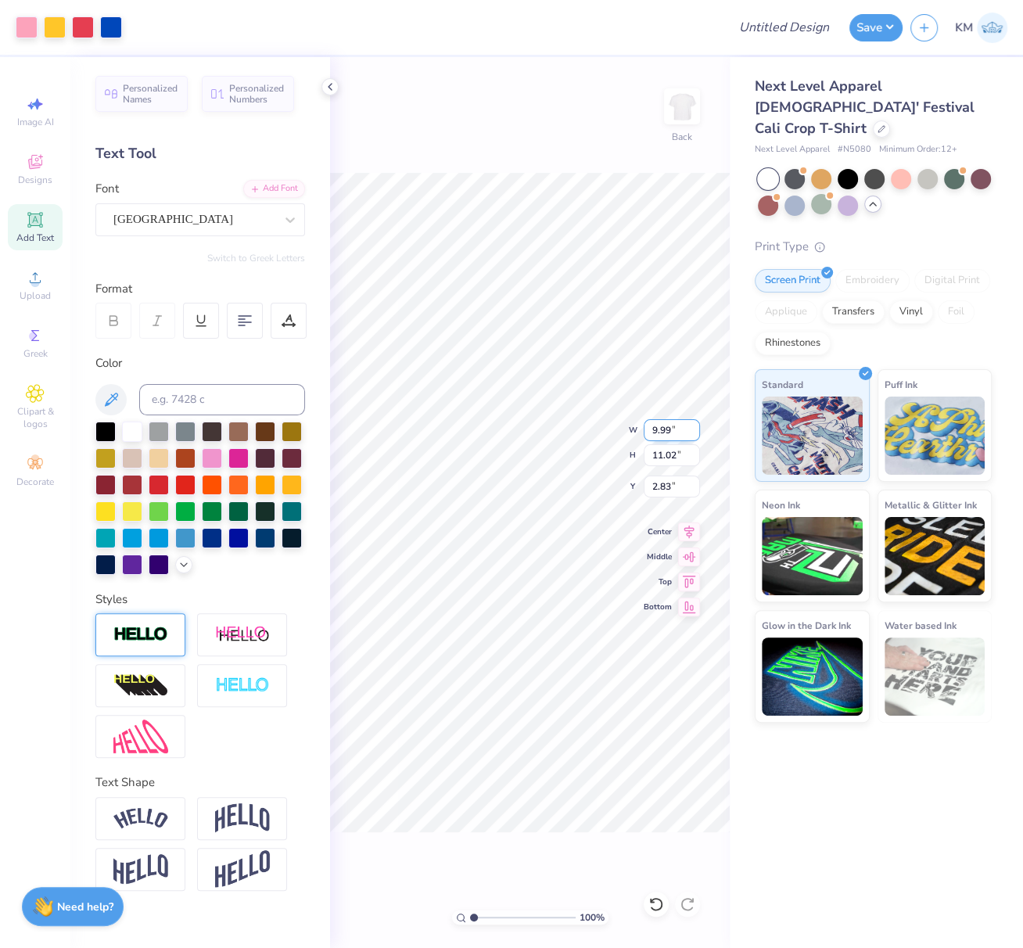
drag, startPoint x: 669, startPoint y: 428, endPoint x: 647, endPoint y: 429, distance: 22.7
click at [647, 429] on input "9.99" at bounding box center [672, 430] width 56 height 22
type input "10.00"
type input "11.04"
drag, startPoint x: 691, startPoint y: 527, endPoint x: 669, endPoint y: 489, distance: 44.1
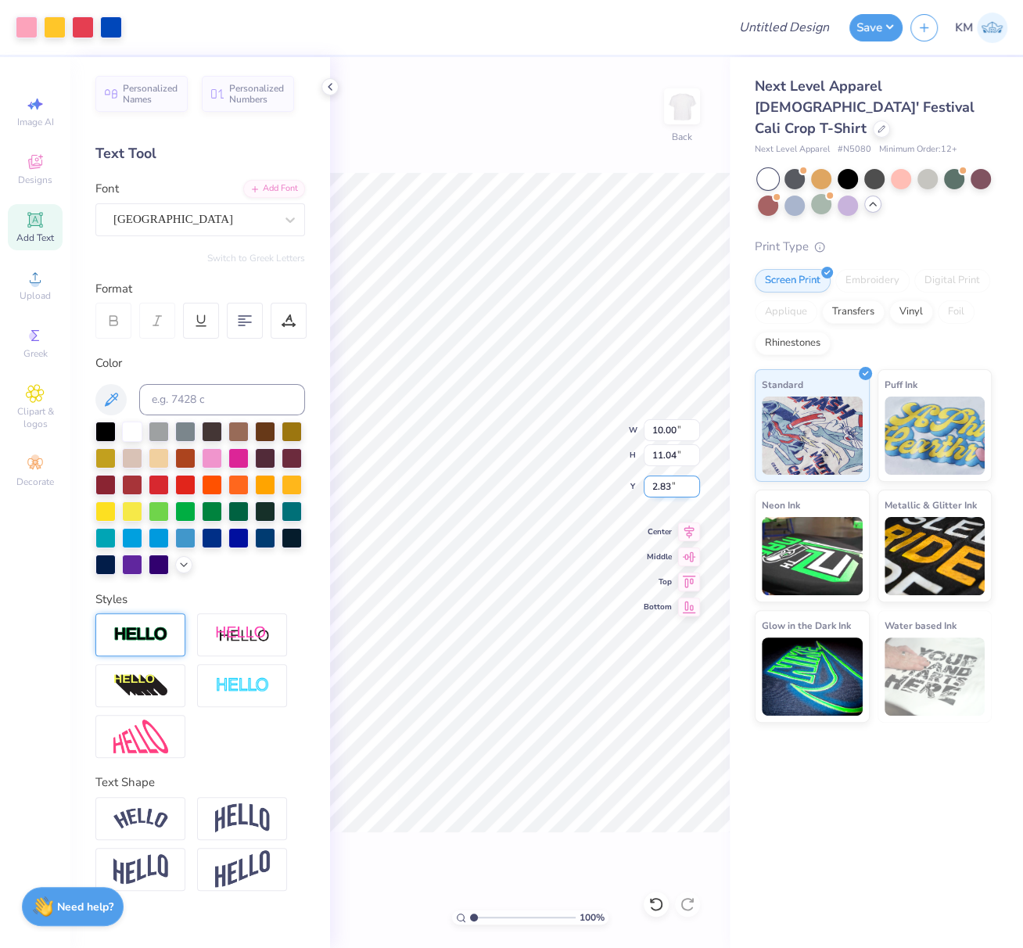
click at [691, 527] on icon at bounding box center [689, 532] width 10 height 13
drag, startPoint x: 669, startPoint y: 484, endPoint x: 648, endPoint y: 490, distance: 22.6
click at [646, 487] on input "2.83" at bounding box center [672, 486] width 56 height 22
type input "2.50"
click at [444, 852] on div "100 % Back" at bounding box center [530, 502] width 400 height 891
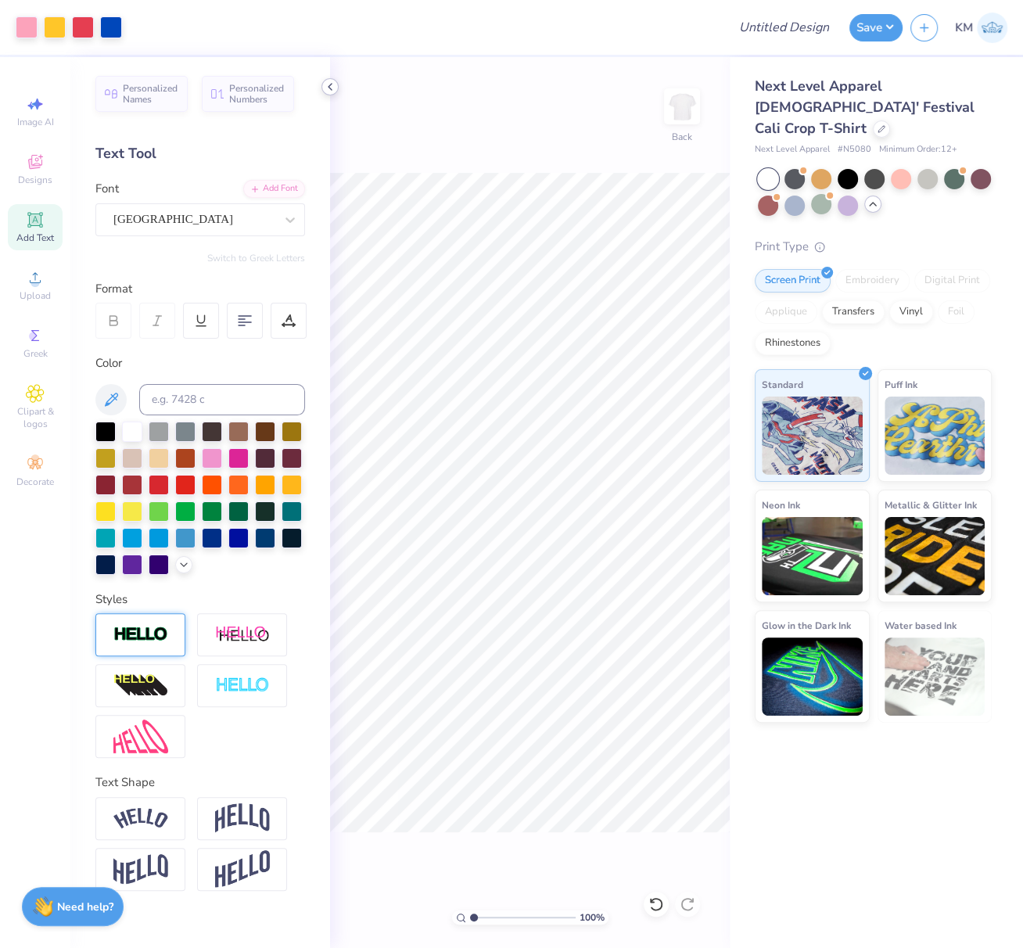
click at [333, 82] on icon at bounding box center [330, 87] width 13 height 13
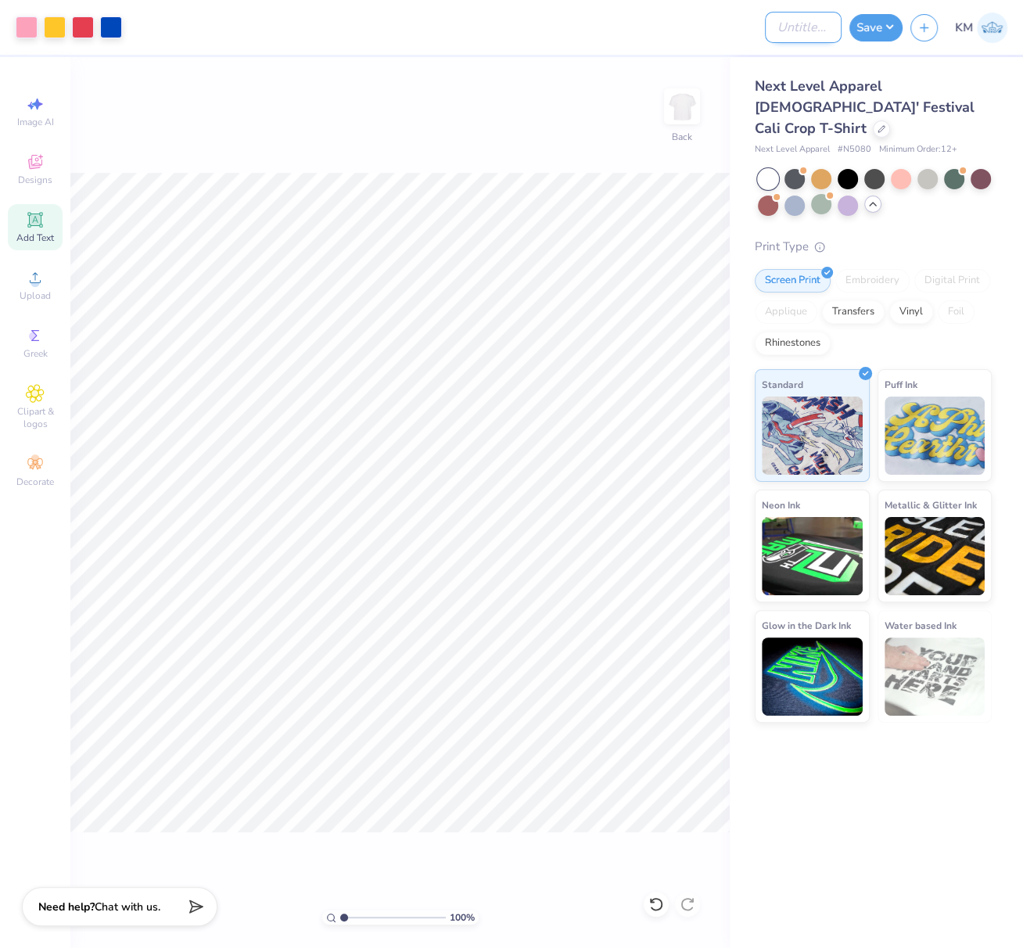
click at [793, 27] on input "Design Title" at bounding box center [803, 27] width 77 height 31
paste input "FPS239490"
type input "FPS239490"
click at [875, 25] on button "Save" at bounding box center [875, 25] width 53 height 27
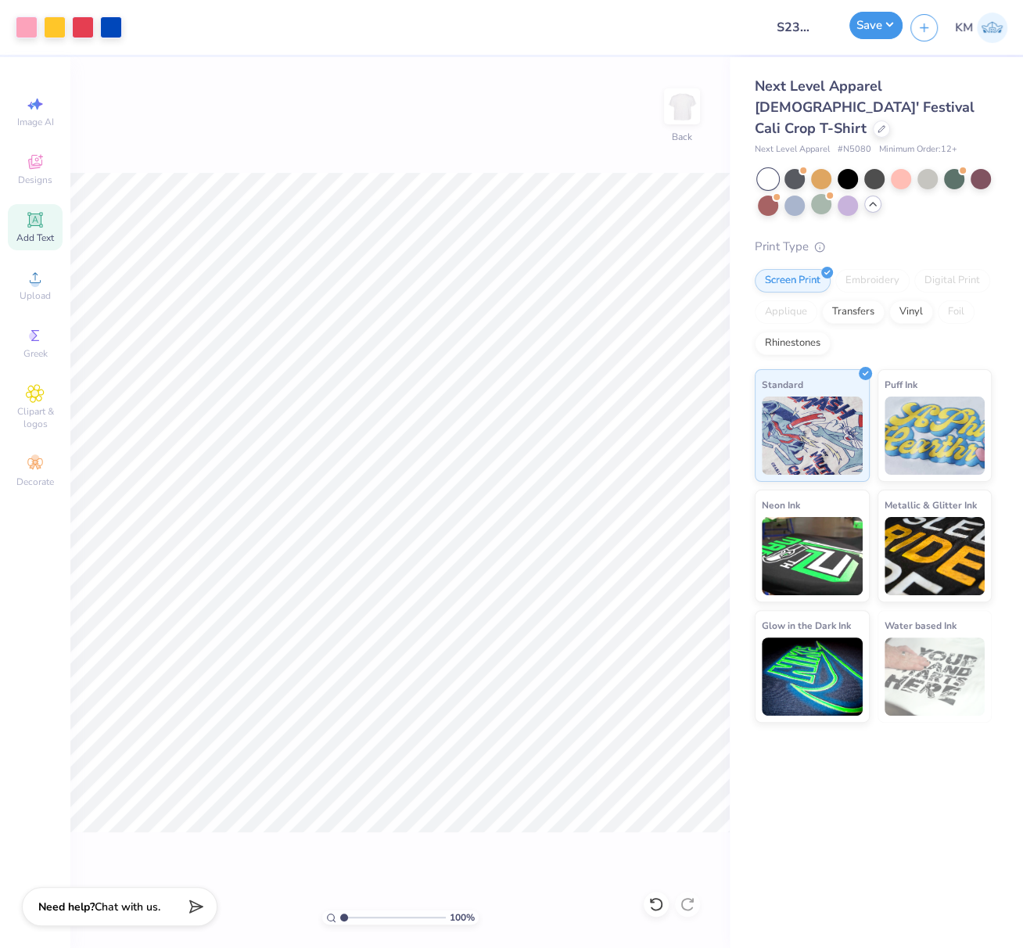
scroll to position [0, 0]
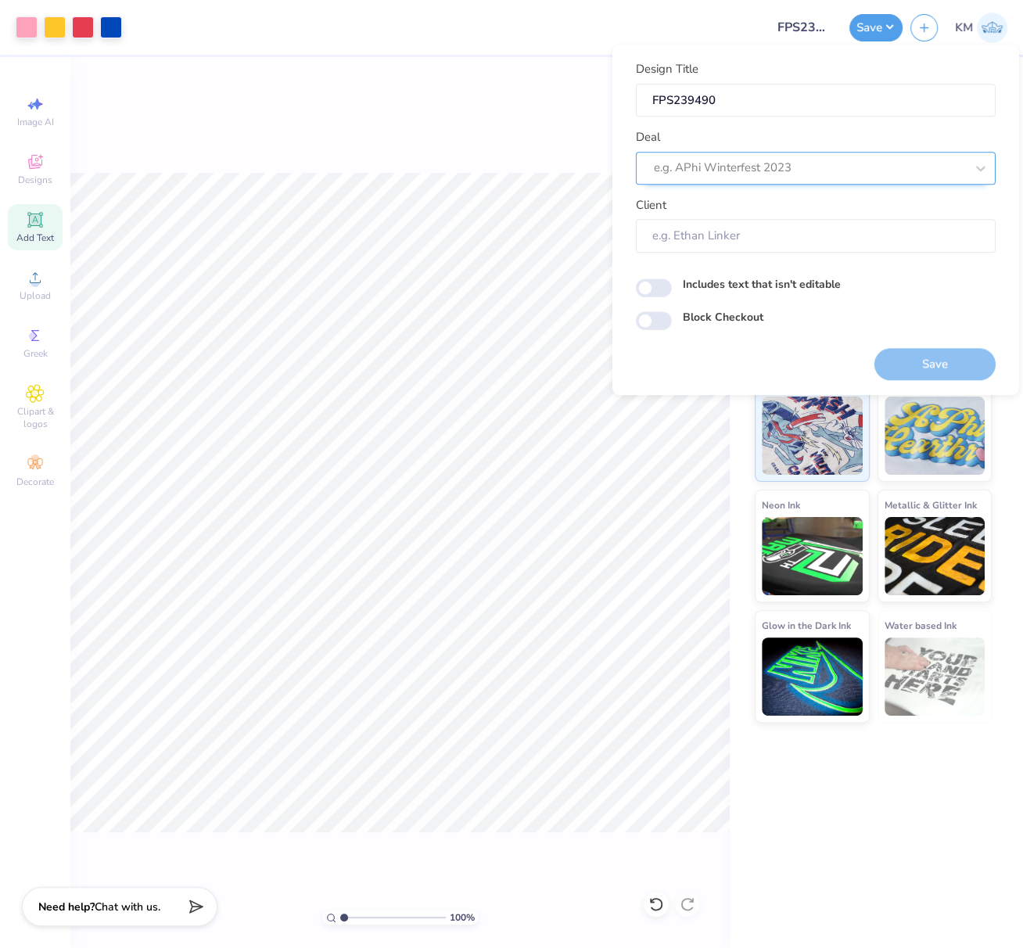
click at [737, 167] on div at bounding box center [809, 167] width 311 height 21
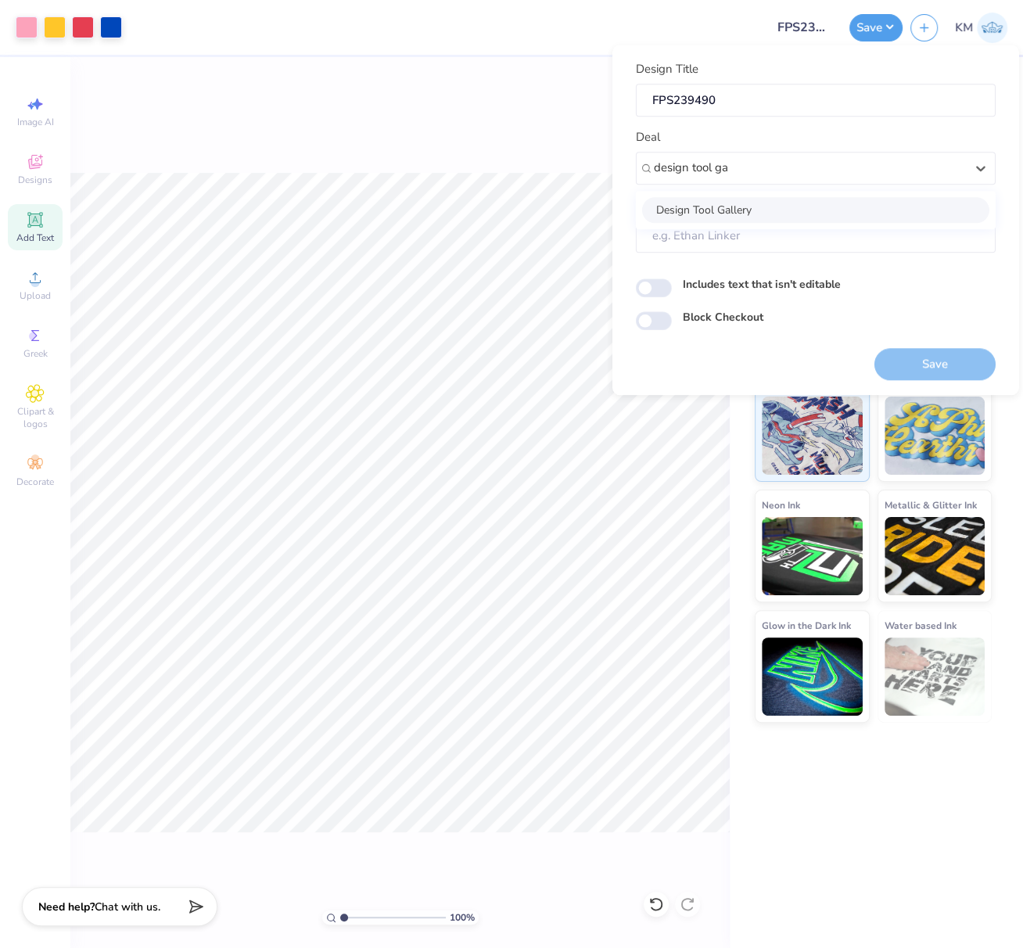
click at [739, 206] on div "Design Tool Gallery" at bounding box center [815, 210] width 347 height 26
type input "design tool ga"
type input "Design Tool Gallery User"
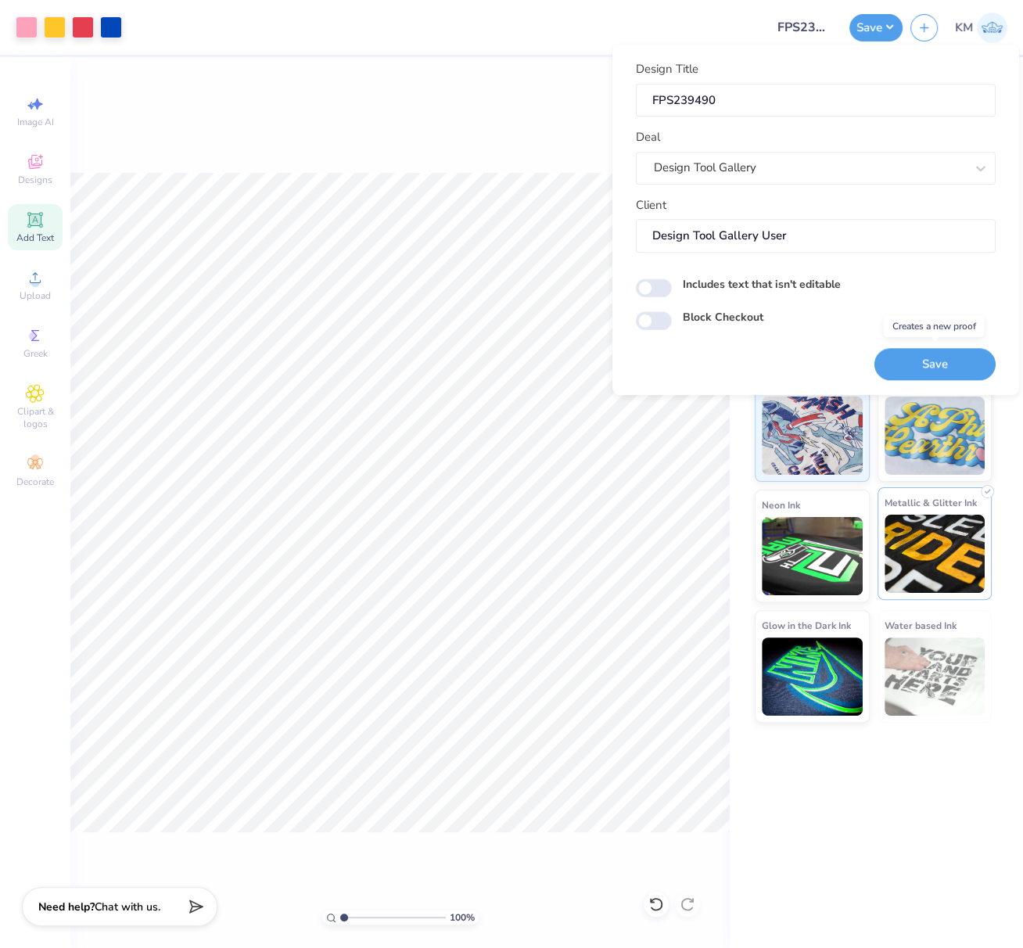
click at [946, 361] on button "Save" at bounding box center [934, 364] width 121 height 32
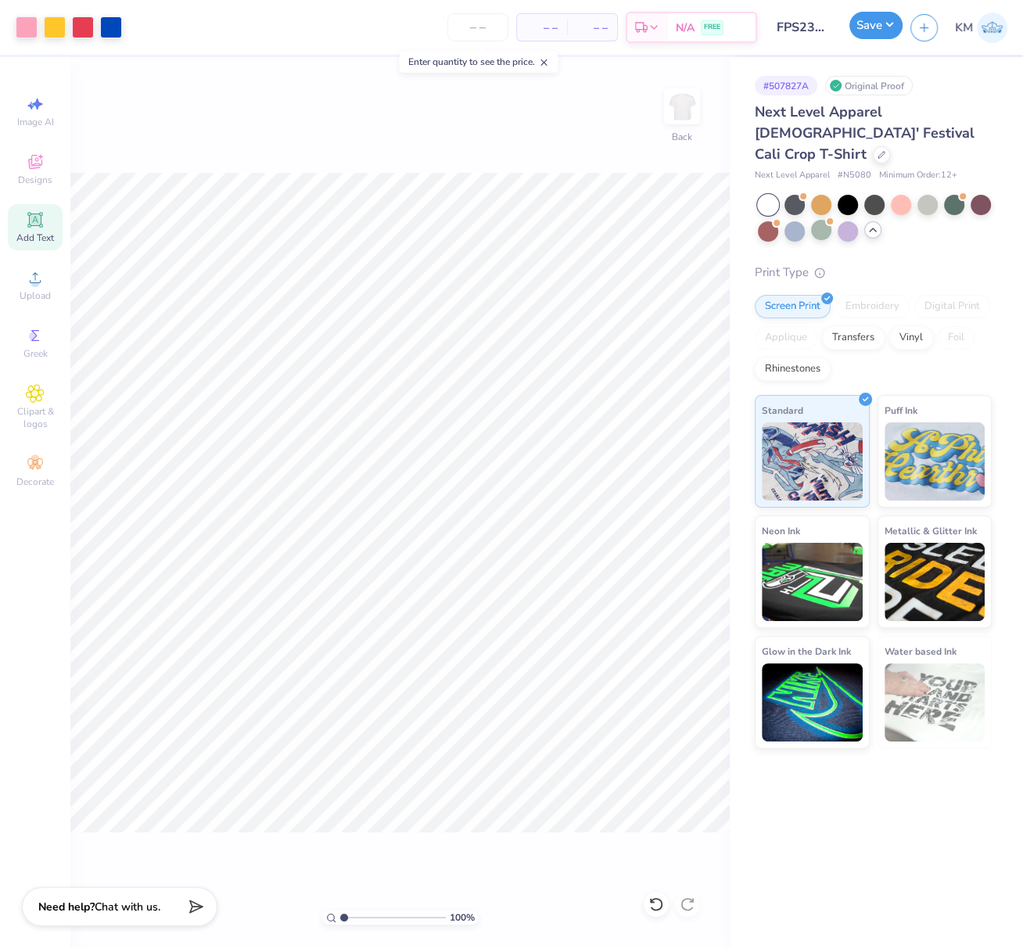
click at [891, 22] on button "Save" at bounding box center [875, 25] width 53 height 27
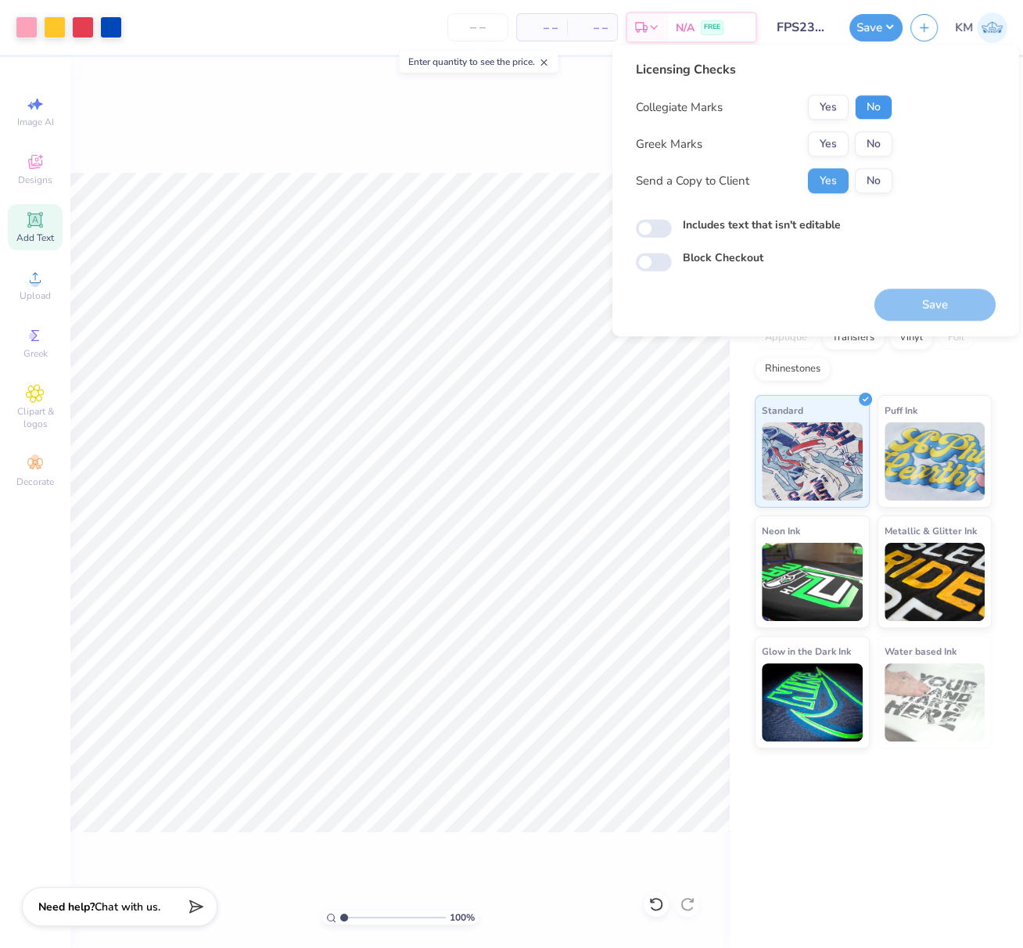
click at [870, 108] on button "No" at bounding box center [874, 107] width 38 height 25
click at [821, 145] on button "Yes" at bounding box center [828, 143] width 41 height 25
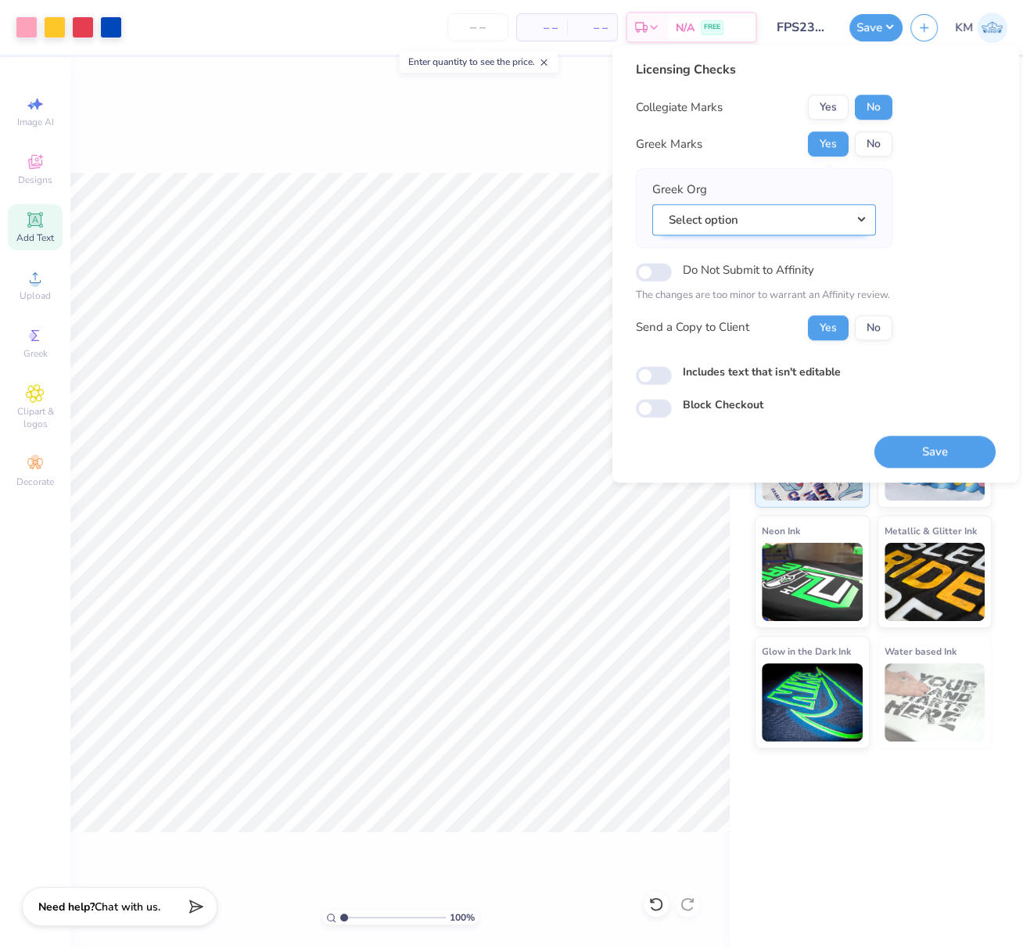
click at [859, 217] on button "Select option" at bounding box center [764, 220] width 224 height 32
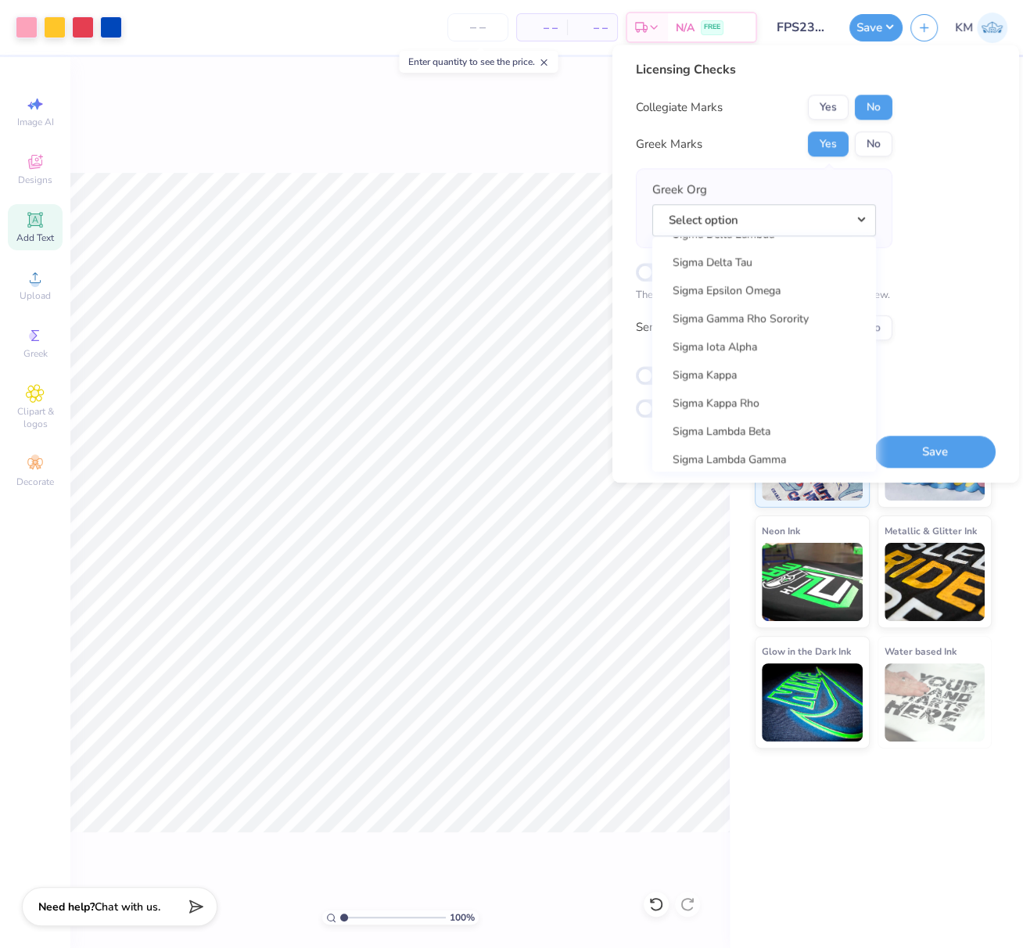
scroll to position [10129, 0]
click at [800, 377] on link "Sigma Kappa" at bounding box center [763, 374] width 211 height 26
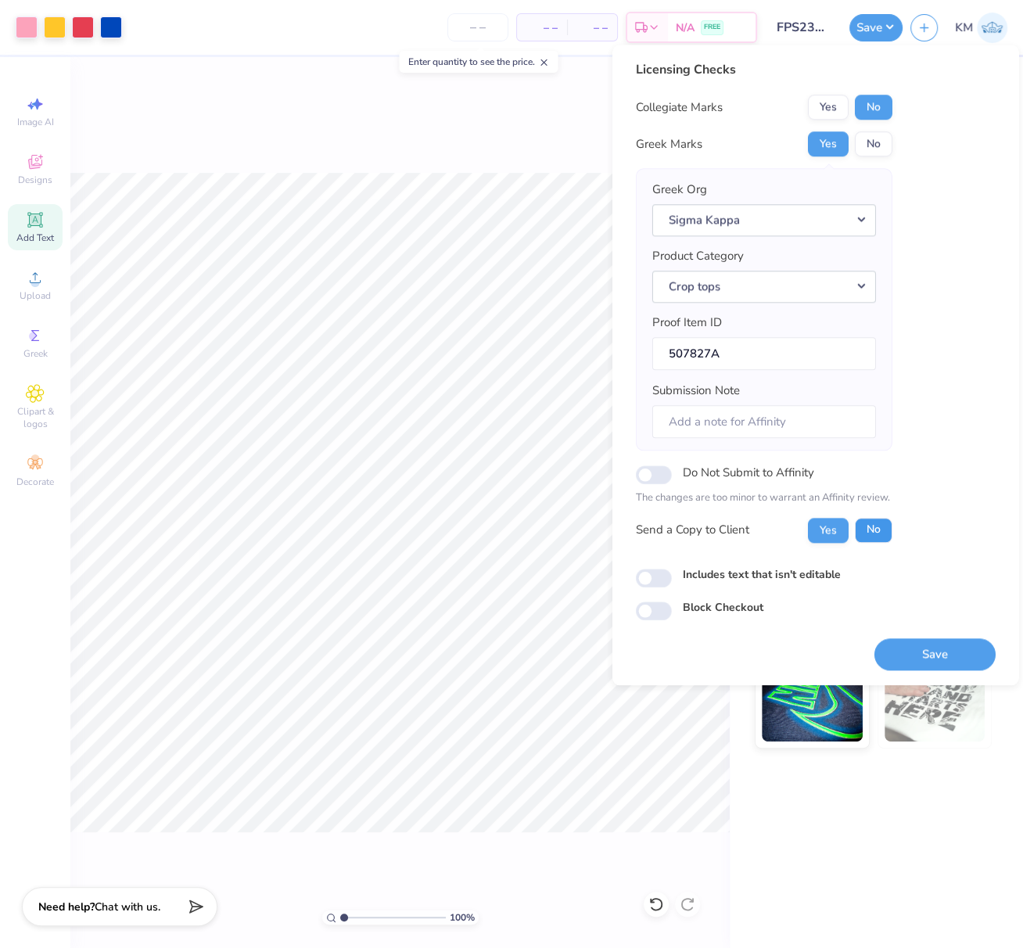
click at [871, 527] on button "No" at bounding box center [874, 530] width 38 height 25
drag, startPoint x: 942, startPoint y: 645, endPoint x: 483, endPoint y: 2, distance: 790.6
click at [942, 645] on button "Save" at bounding box center [934, 654] width 121 height 32
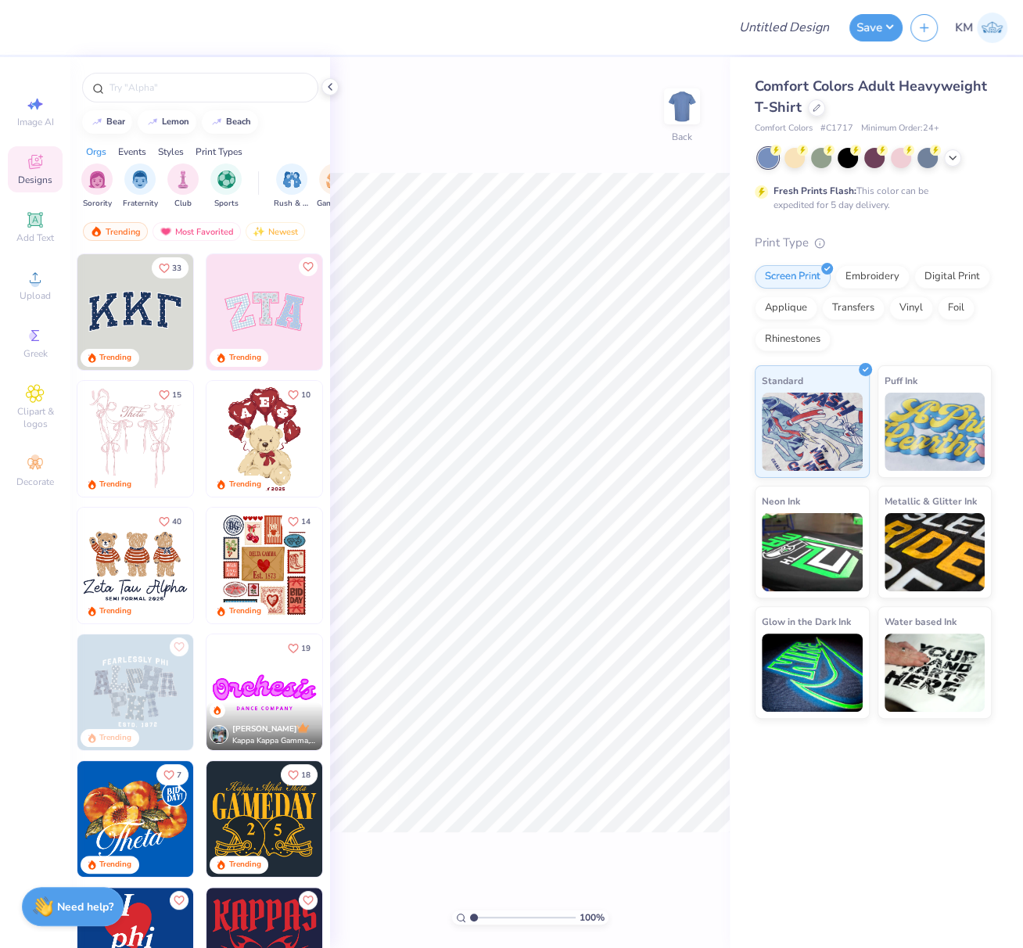
drag, startPoint x: 956, startPoint y: 154, endPoint x: 941, endPoint y: 163, distance: 17.2
click at [956, 154] on icon at bounding box center [952, 158] width 13 height 13
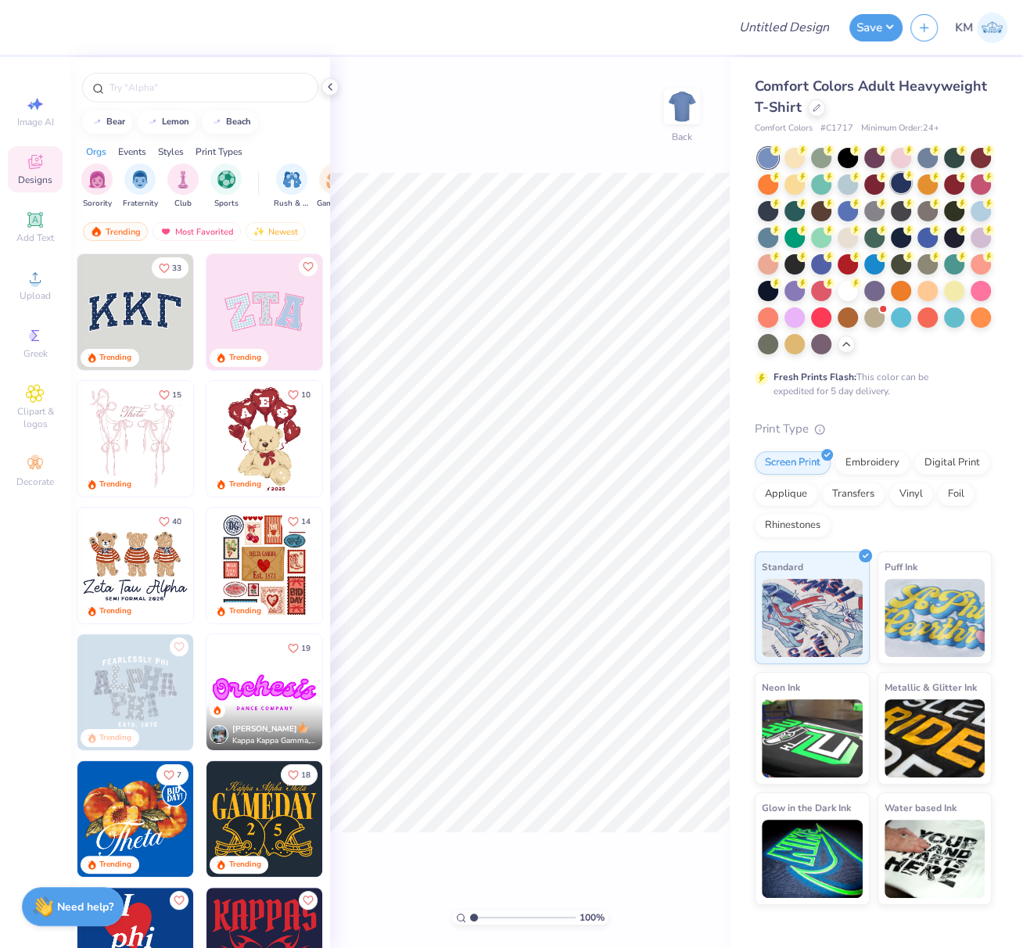
click at [901, 183] on div at bounding box center [901, 183] width 20 height 20
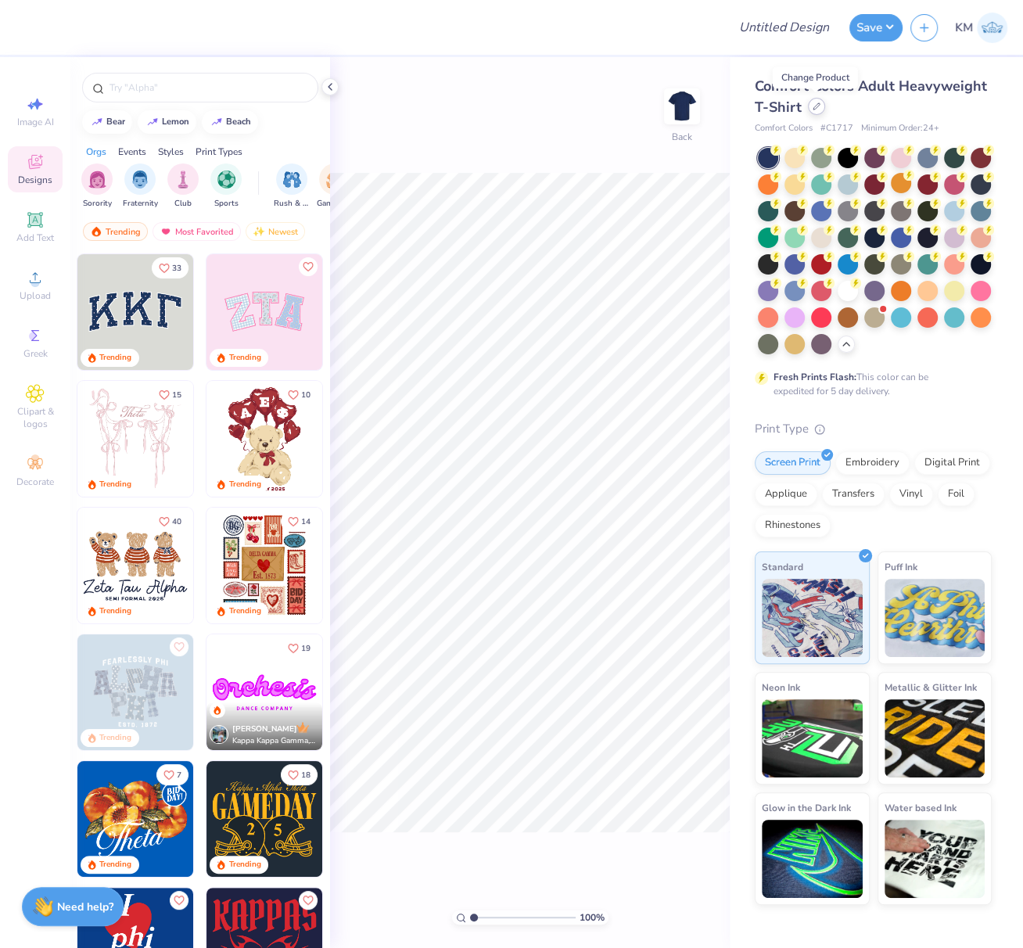
click at [816, 108] on icon at bounding box center [817, 106] width 8 height 8
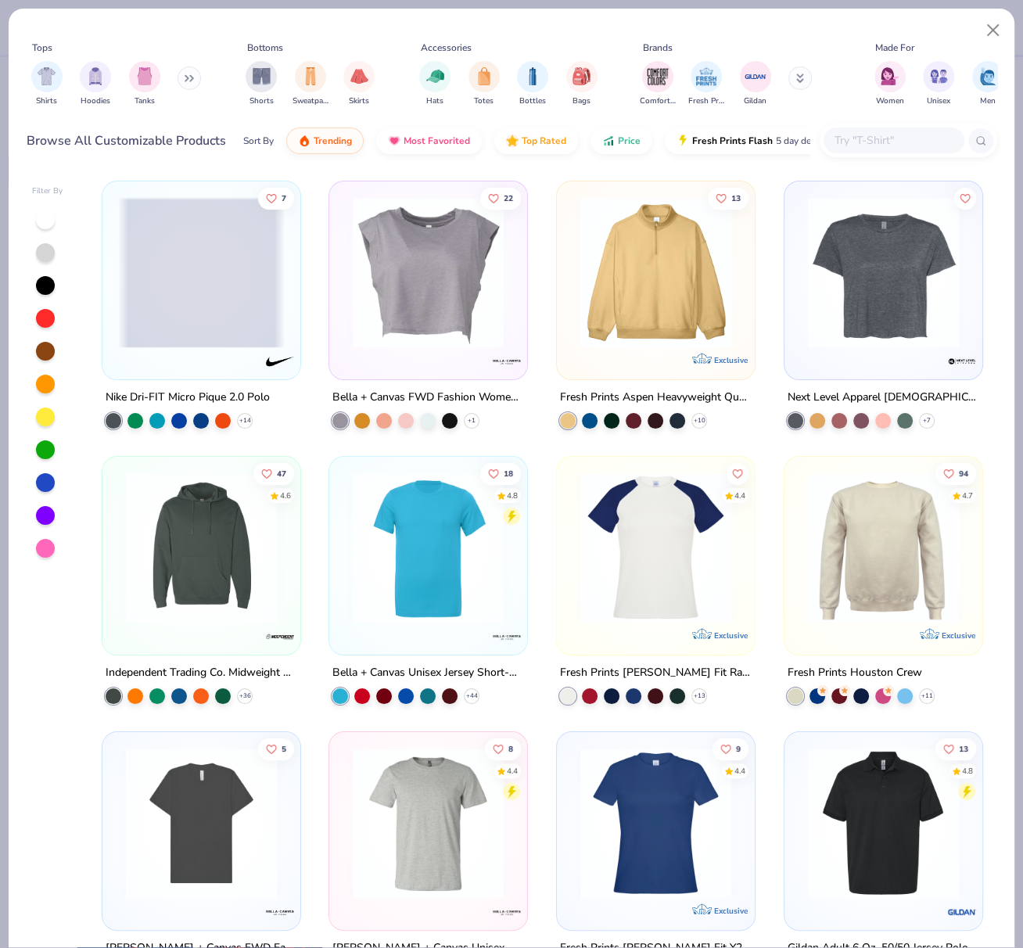
click at [894, 137] on input "text" at bounding box center [893, 140] width 120 height 18
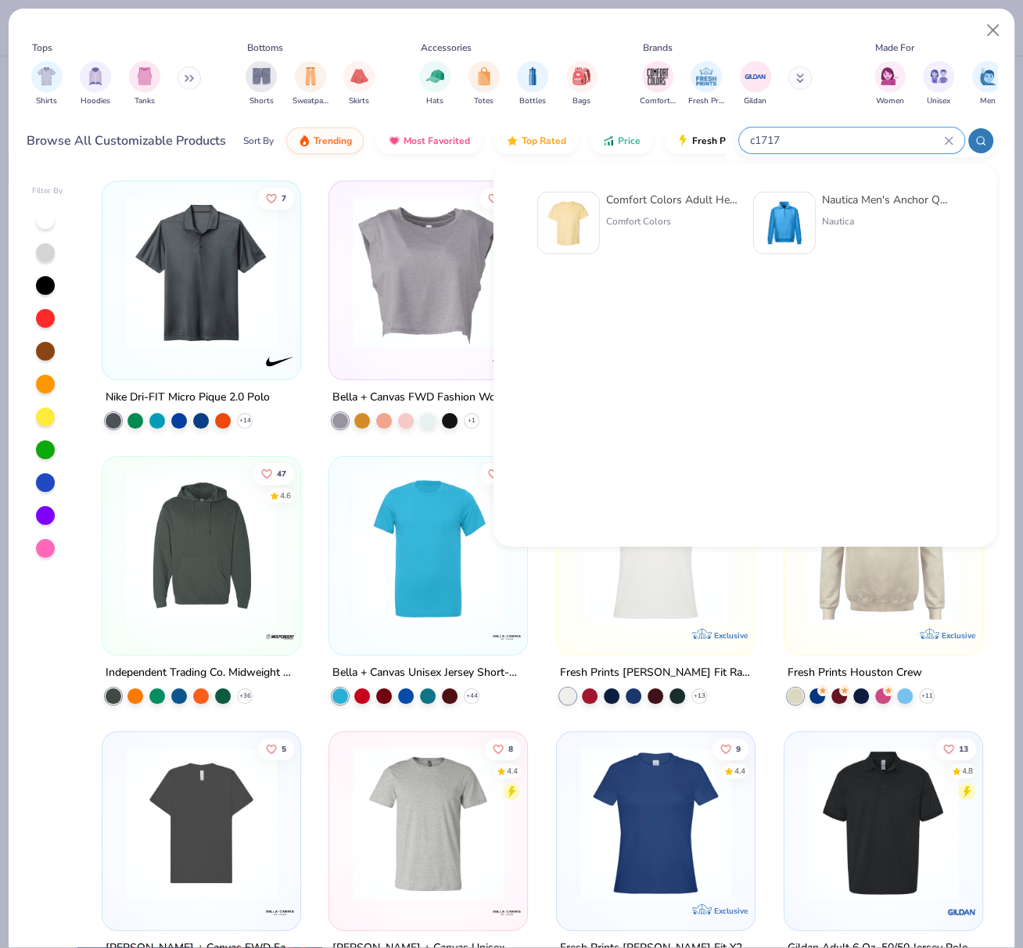
type input "c1717"
click at [662, 199] on div "Comfort Colors Adult Heavyweight T-Shirt" at bounding box center [671, 200] width 131 height 16
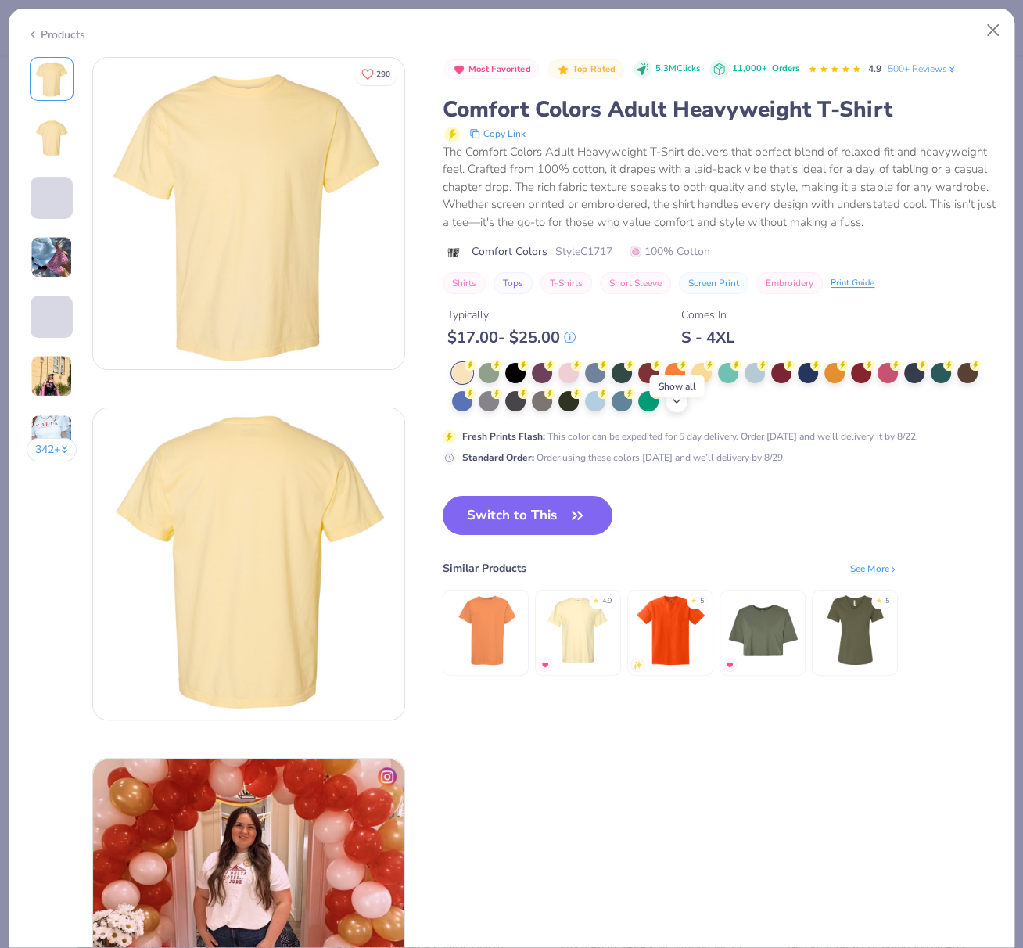
click at [679, 407] on icon at bounding box center [676, 401] width 13 height 13
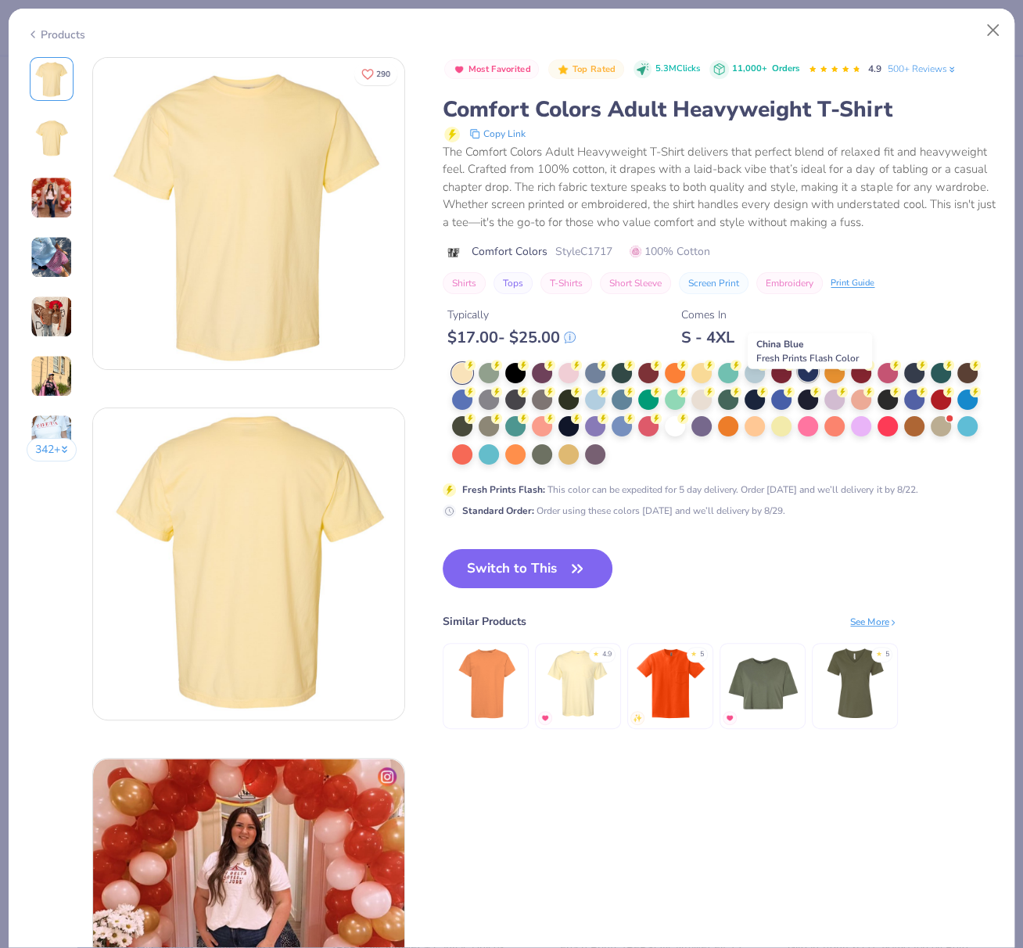
click at [811, 382] on div at bounding box center [808, 371] width 20 height 20
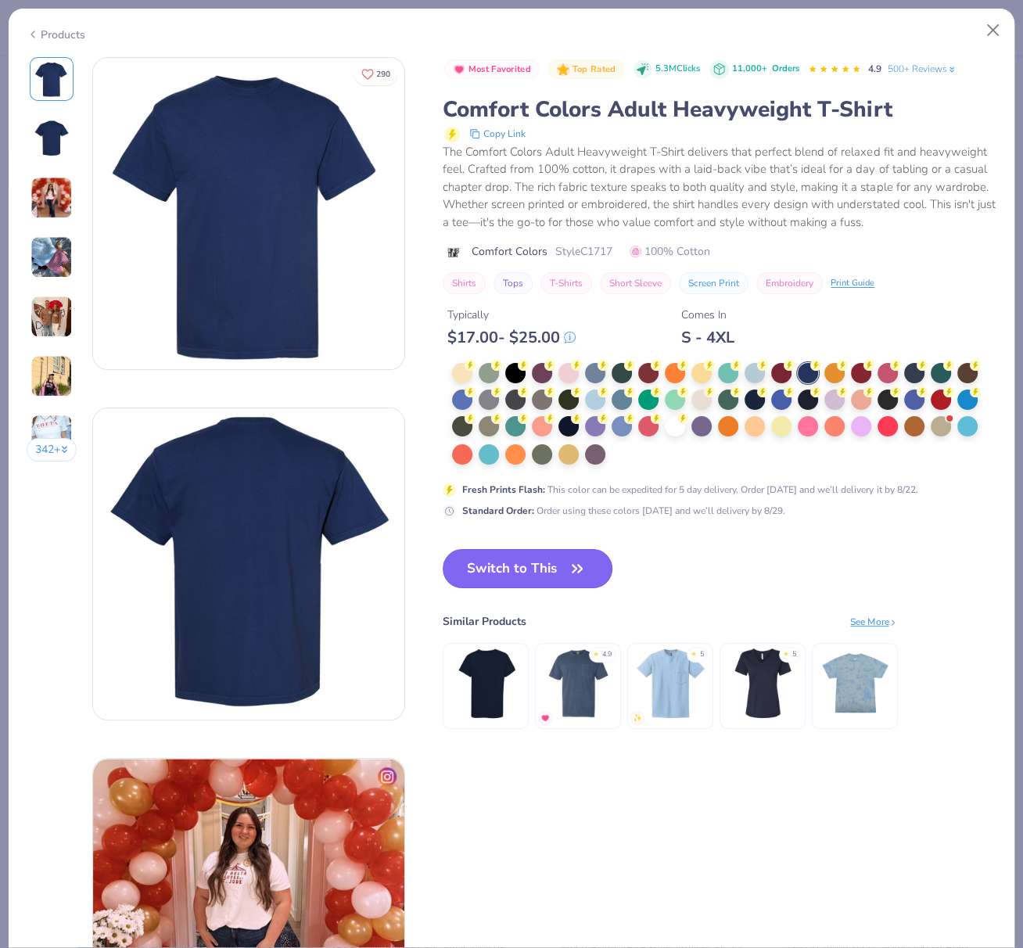
click at [566, 579] on icon "button" at bounding box center [577, 569] width 22 height 22
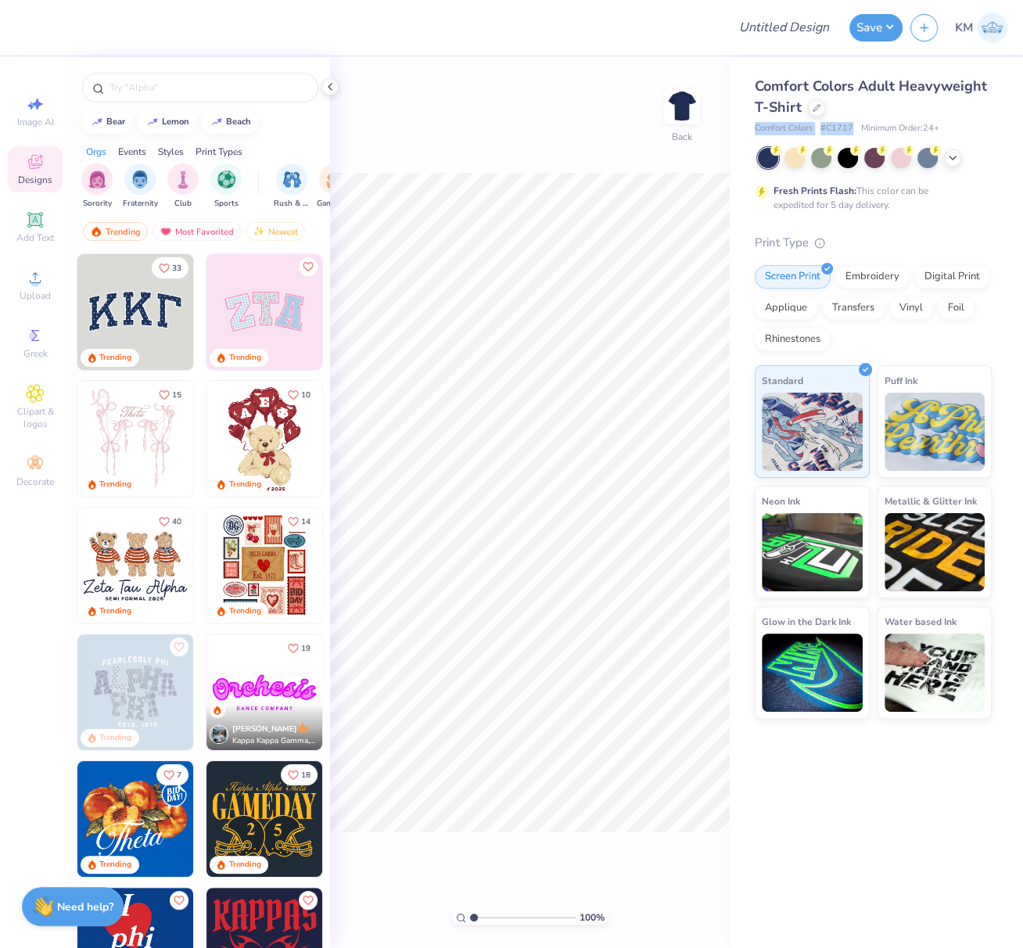
drag, startPoint x: 752, startPoint y: 126, endPoint x: 875, endPoint y: 123, distance: 122.8
click at [854, 125] on div "Comfort Colors Adult Heavyweight T-Shirt Comfort Colors # C1717 Minimum Order: …" at bounding box center [876, 388] width 293 height 662
copy div "Comfort Colors # C1717"
